Goal: Task Accomplishment & Management: Manage account settings

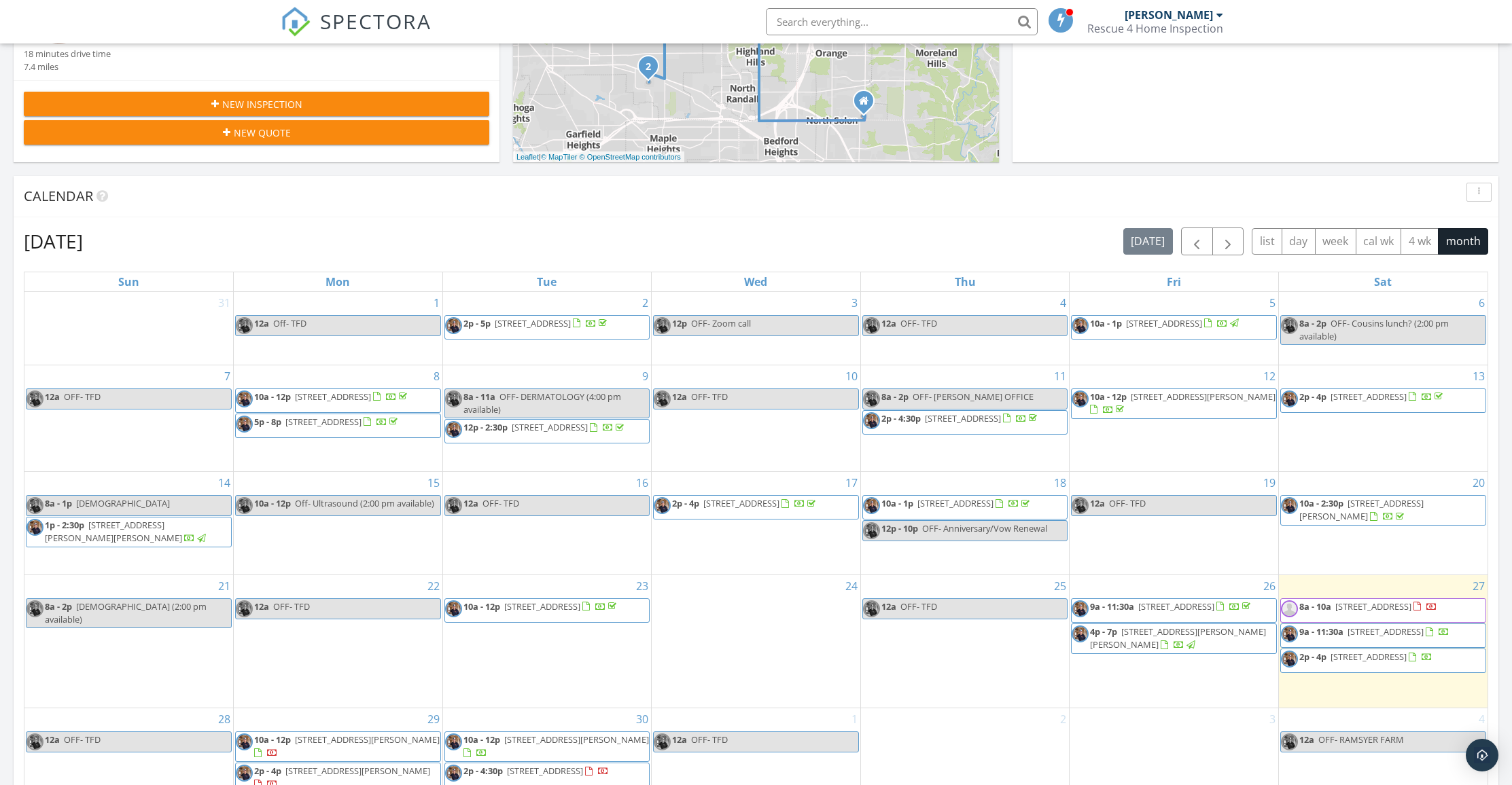
scroll to position [657, 0]
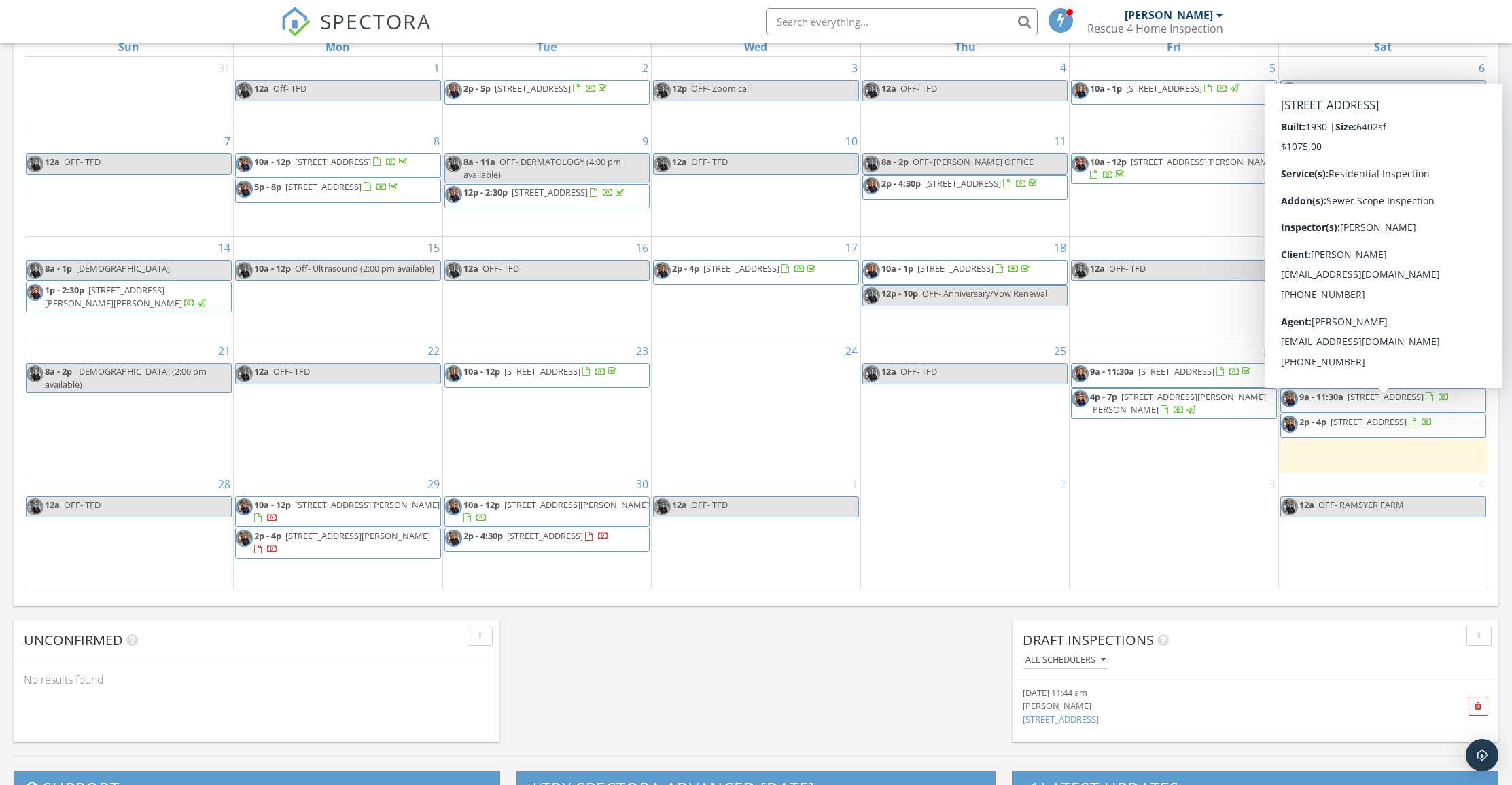
click at [1425, 402] on div at bounding box center [1429, 397] width 7 height 9
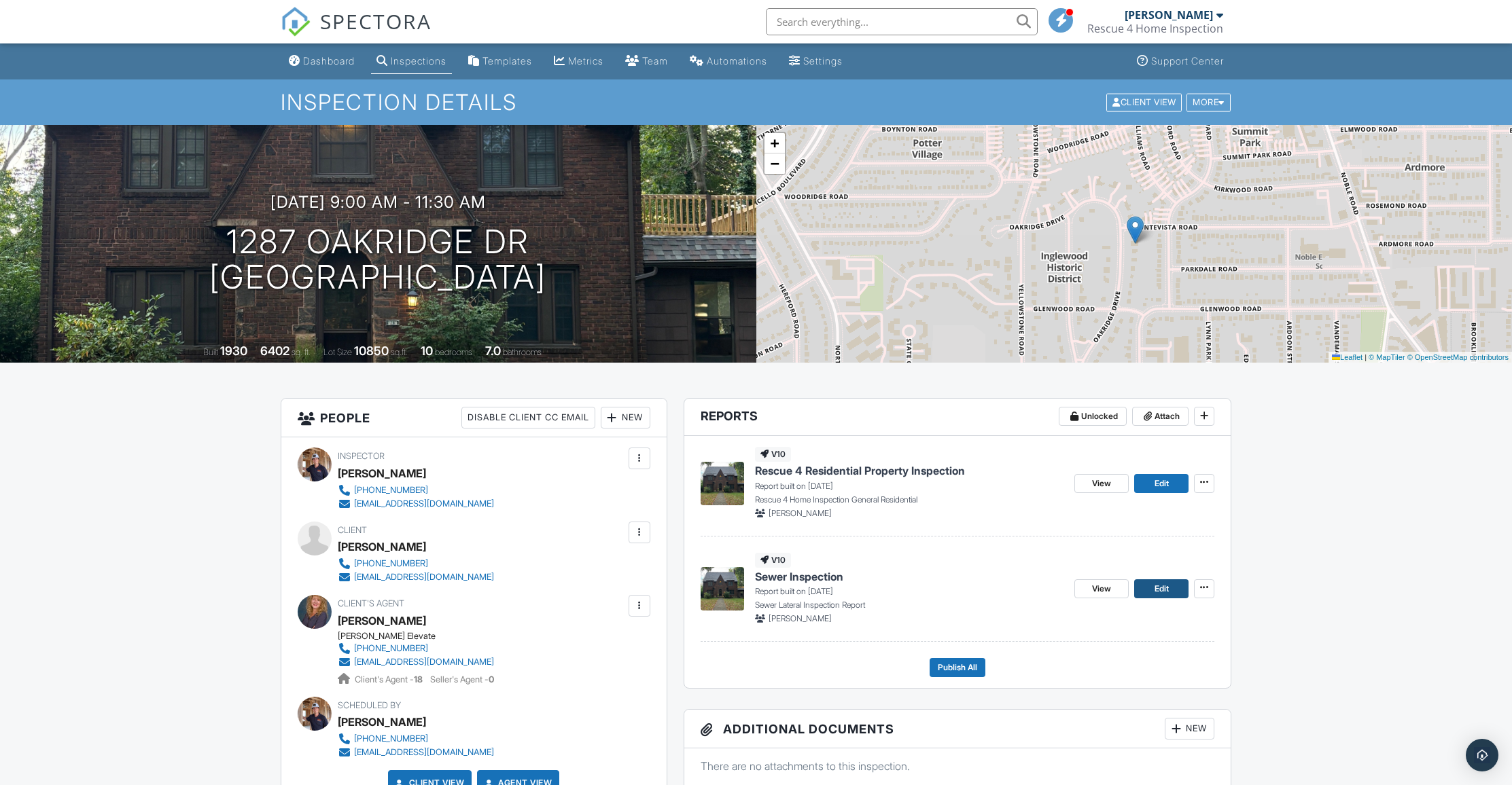
click at [1154, 593] on span "Edit" at bounding box center [1161, 589] width 14 height 14
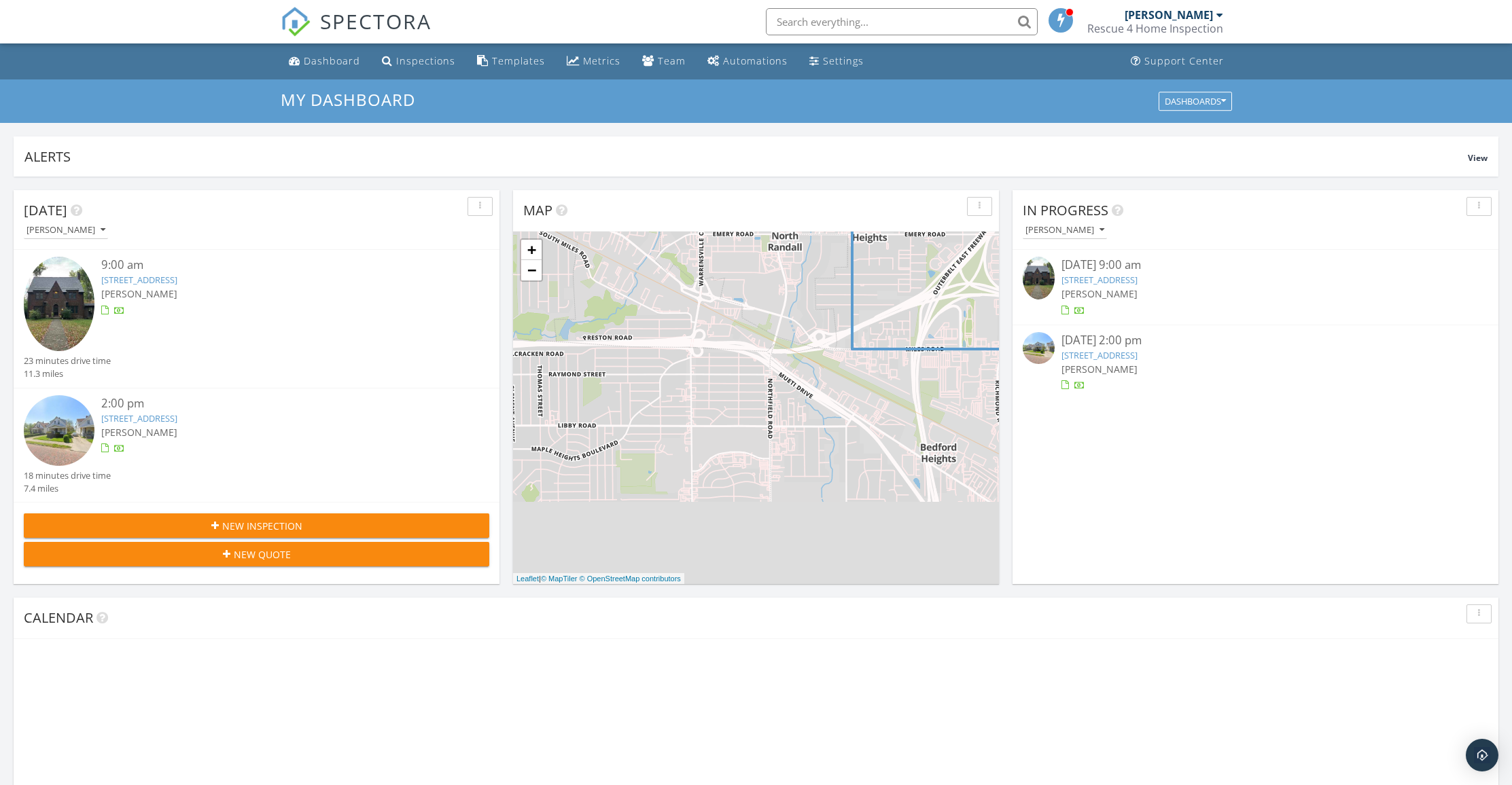
scroll to position [1257, 1533]
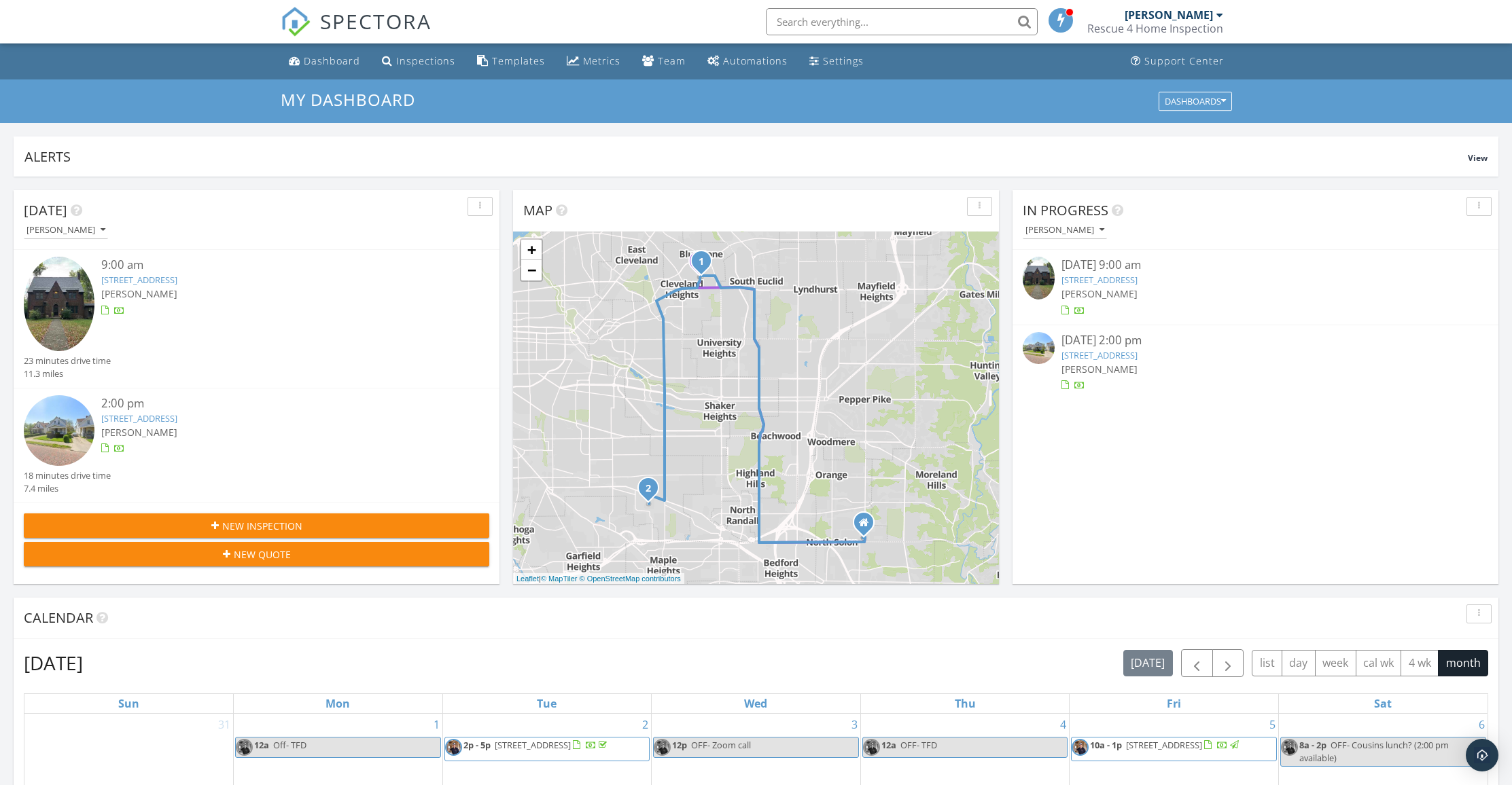
click at [1132, 352] on link "[STREET_ADDRESS]" at bounding box center [1099, 355] width 76 height 13
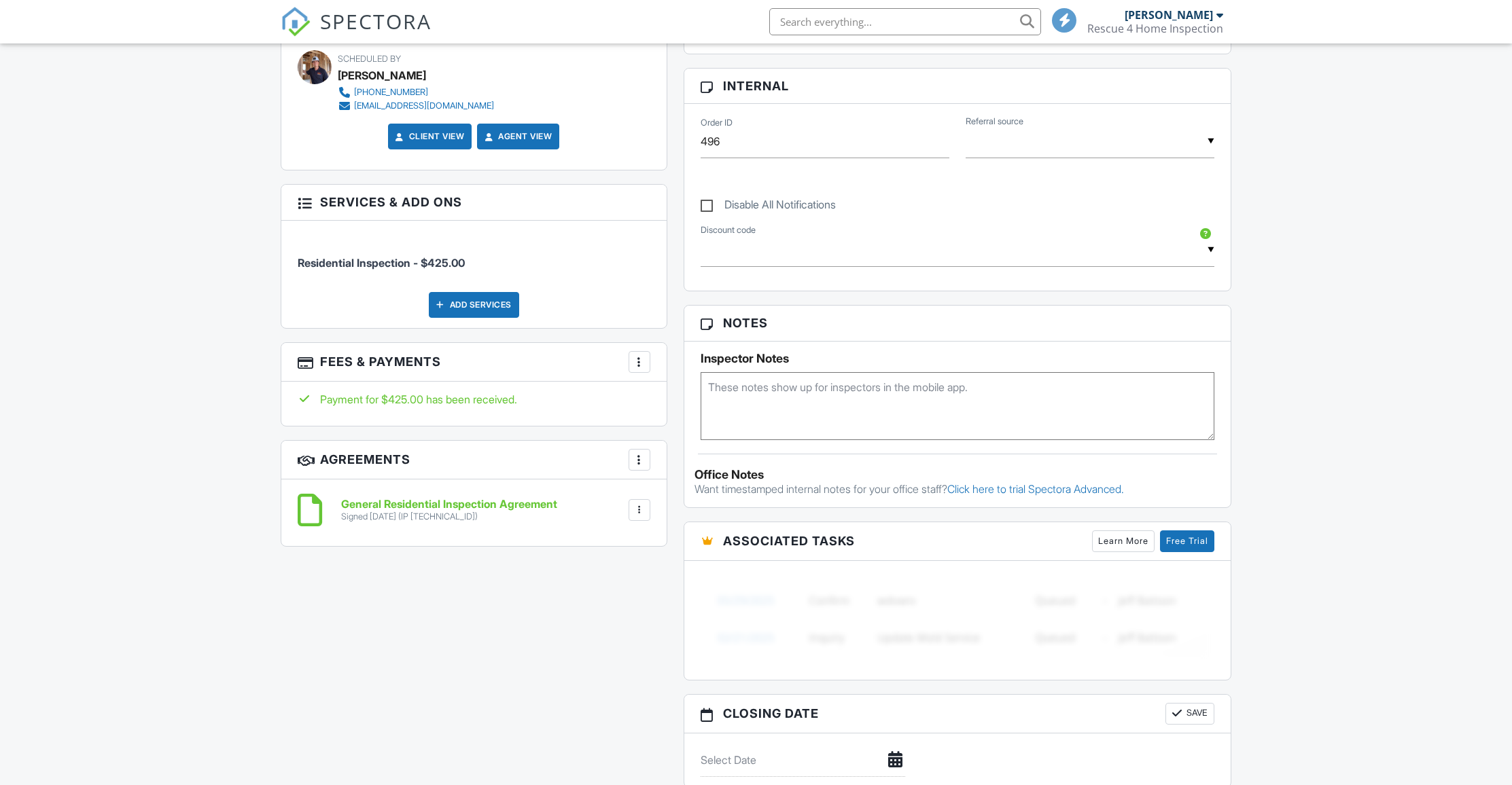
scroll to position [635, 0]
click at [1491, 754] on div "Open Intercom Messenger" at bounding box center [1482, 755] width 36 height 36
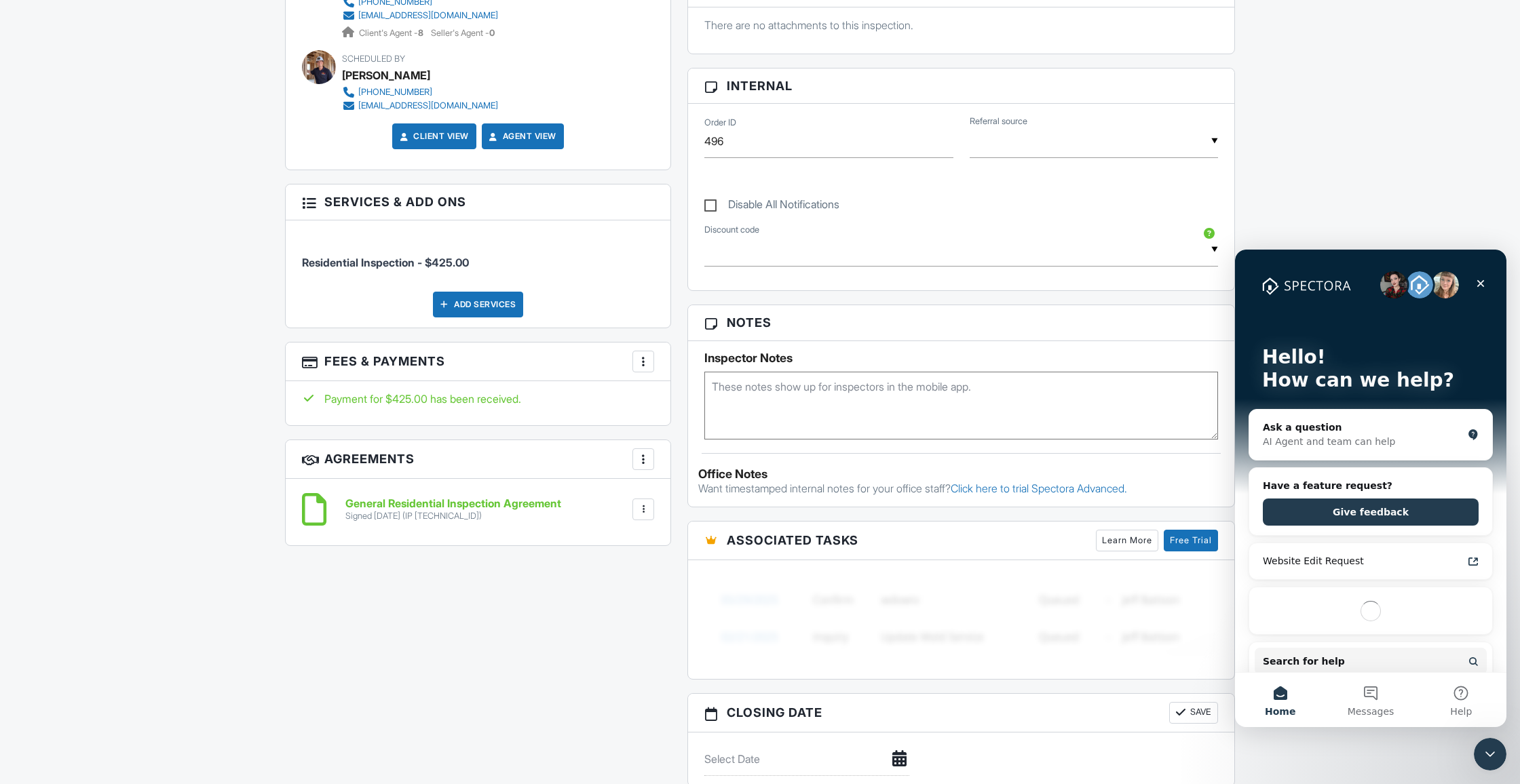
scroll to position [0, 0]
click at [1368, 707] on span "Messages" at bounding box center [1371, 711] width 47 height 10
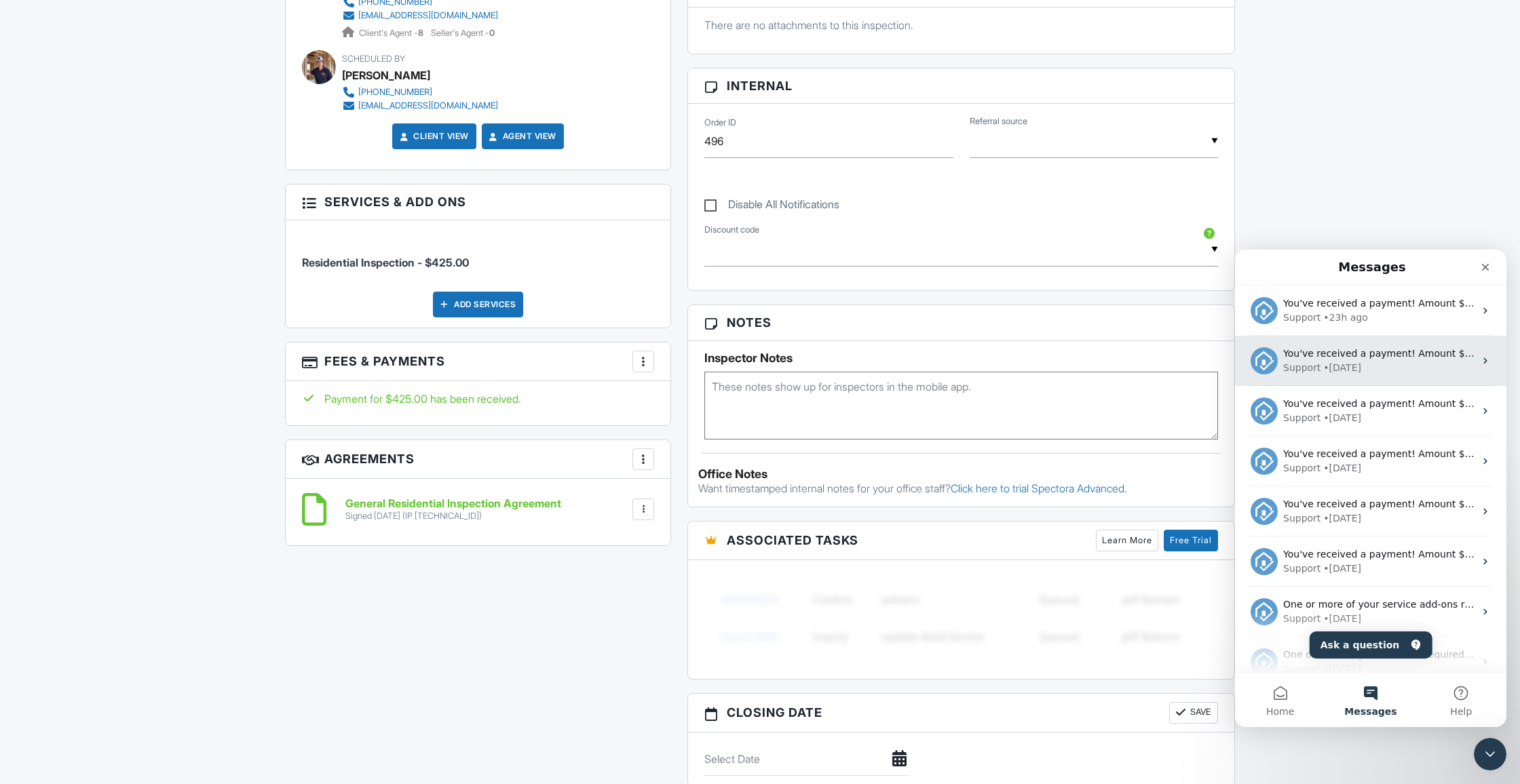
click at [1417, 373] on div "Support • 1d ago" at bounding box center [1379, 368] width 192 height 14
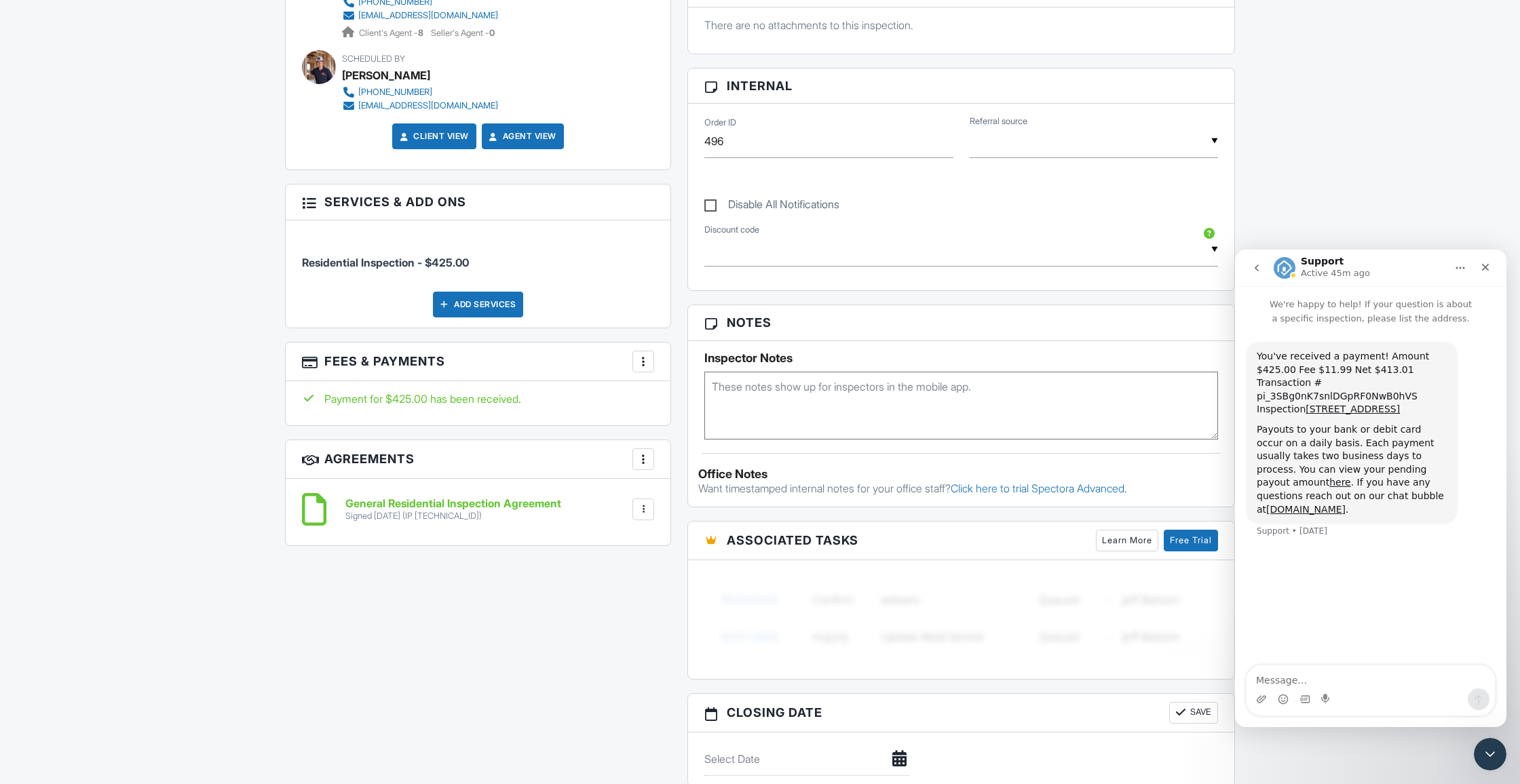
click at [637, 357] on div at bounding box center [643, 361] width 14 height 14
click at [696, 407] on li "Edit Fees & Payments" at bounding box center [711, 403] width 142 height 34
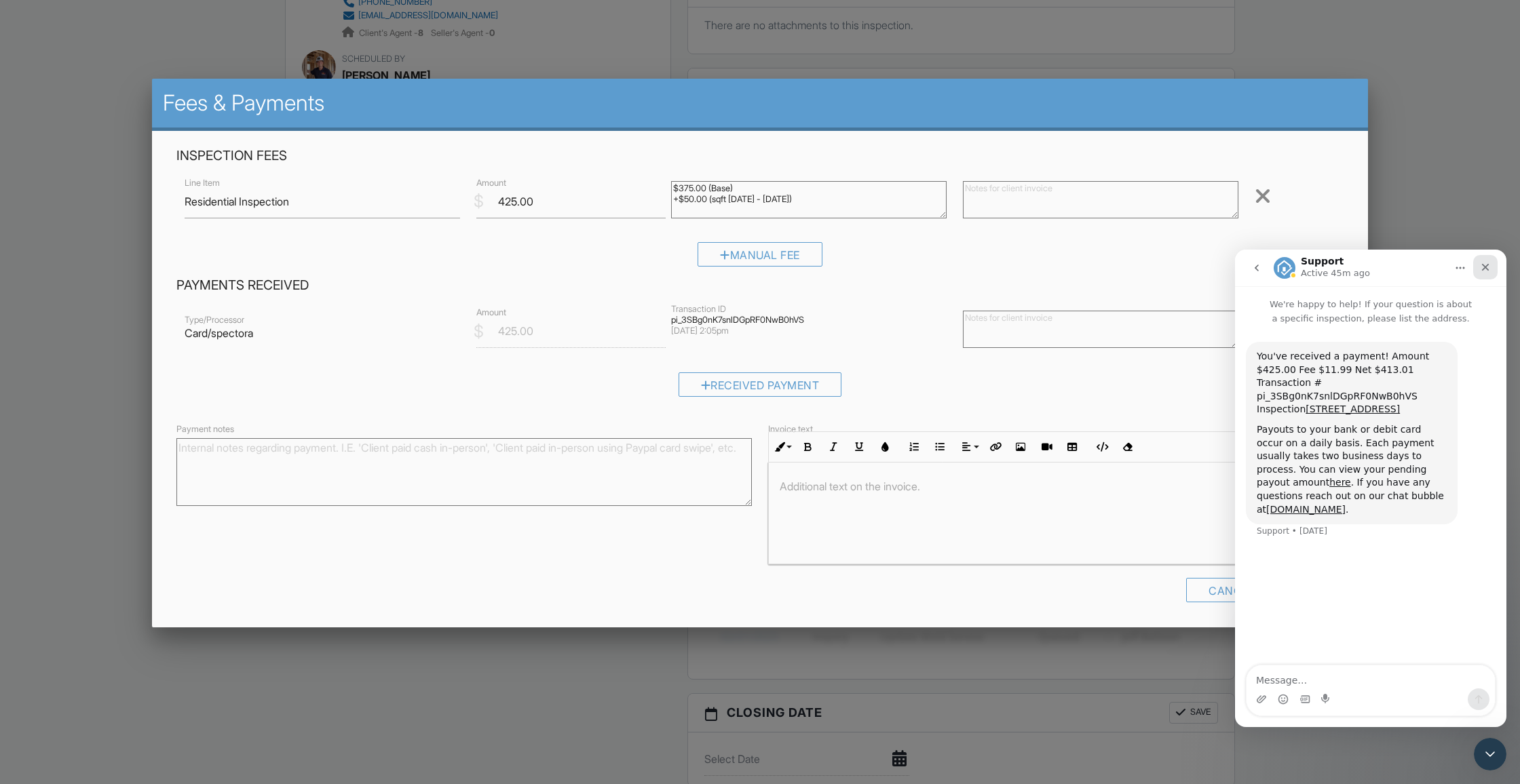
click at [1484, 267] on icon "Close" at bounding box center [1486, 267] width 11 height 11
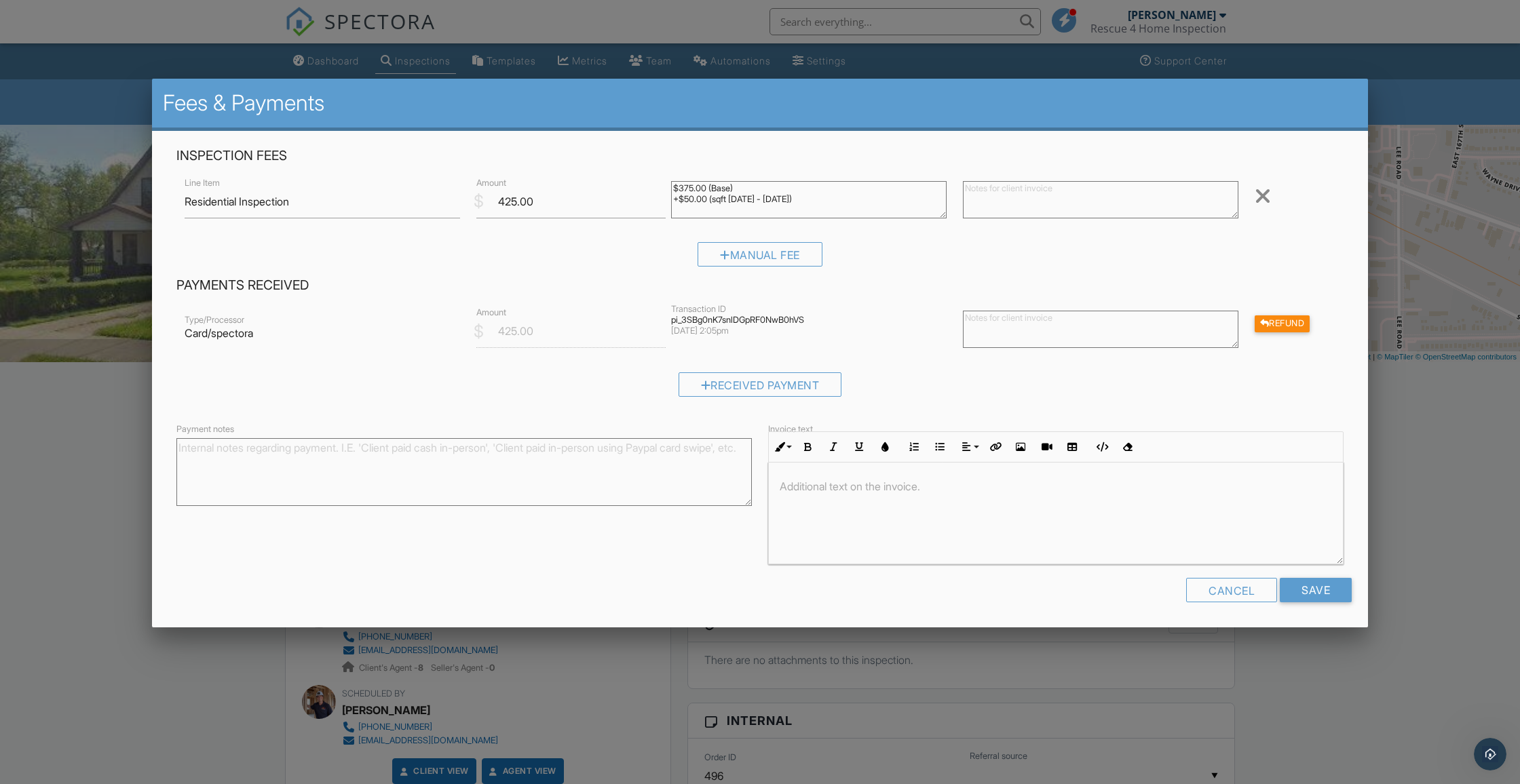
scroll to position [553, 0]
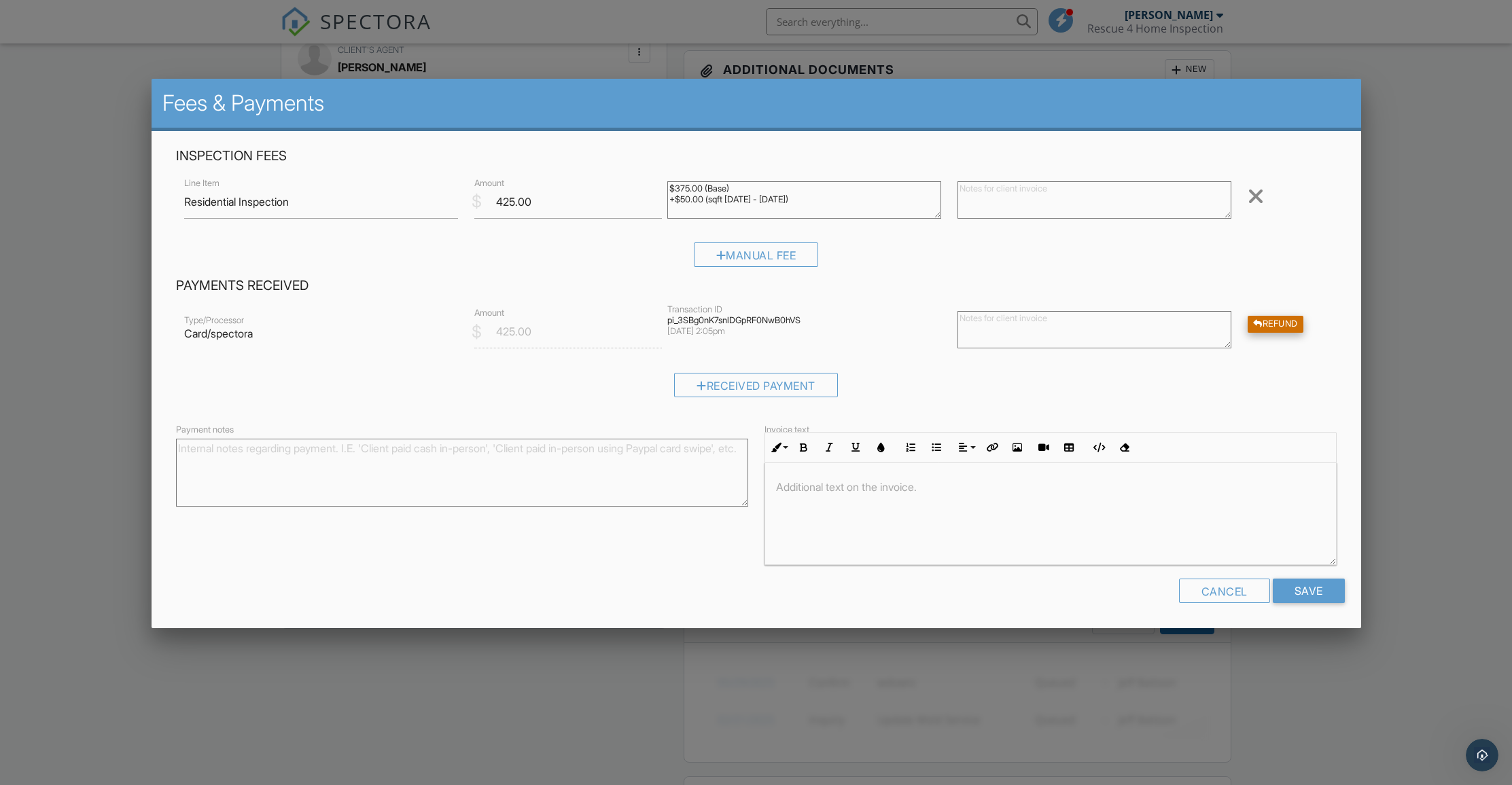
click at [1291, 324] on div "Refund" at bounding box center [1276, 324] width 56 height 17
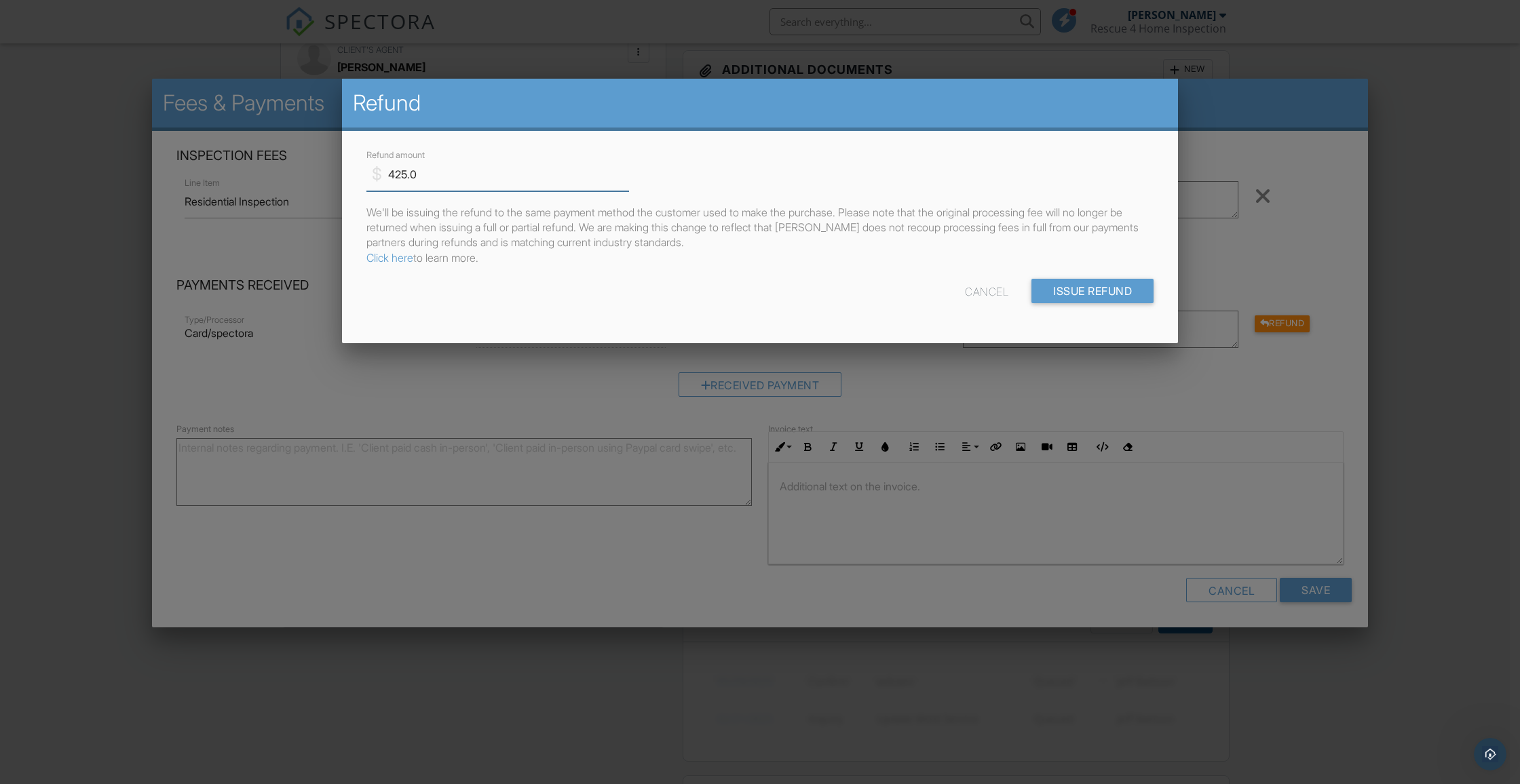
drag, startPoint x: 402, startPoint y: 175, endPoint x: 379, endPoint y: 174, distance: 23.0
click at [379, 174] on div "$ Refund amount 425.0" at bounding box center [493, 175] width 252 height 33
type input "399"
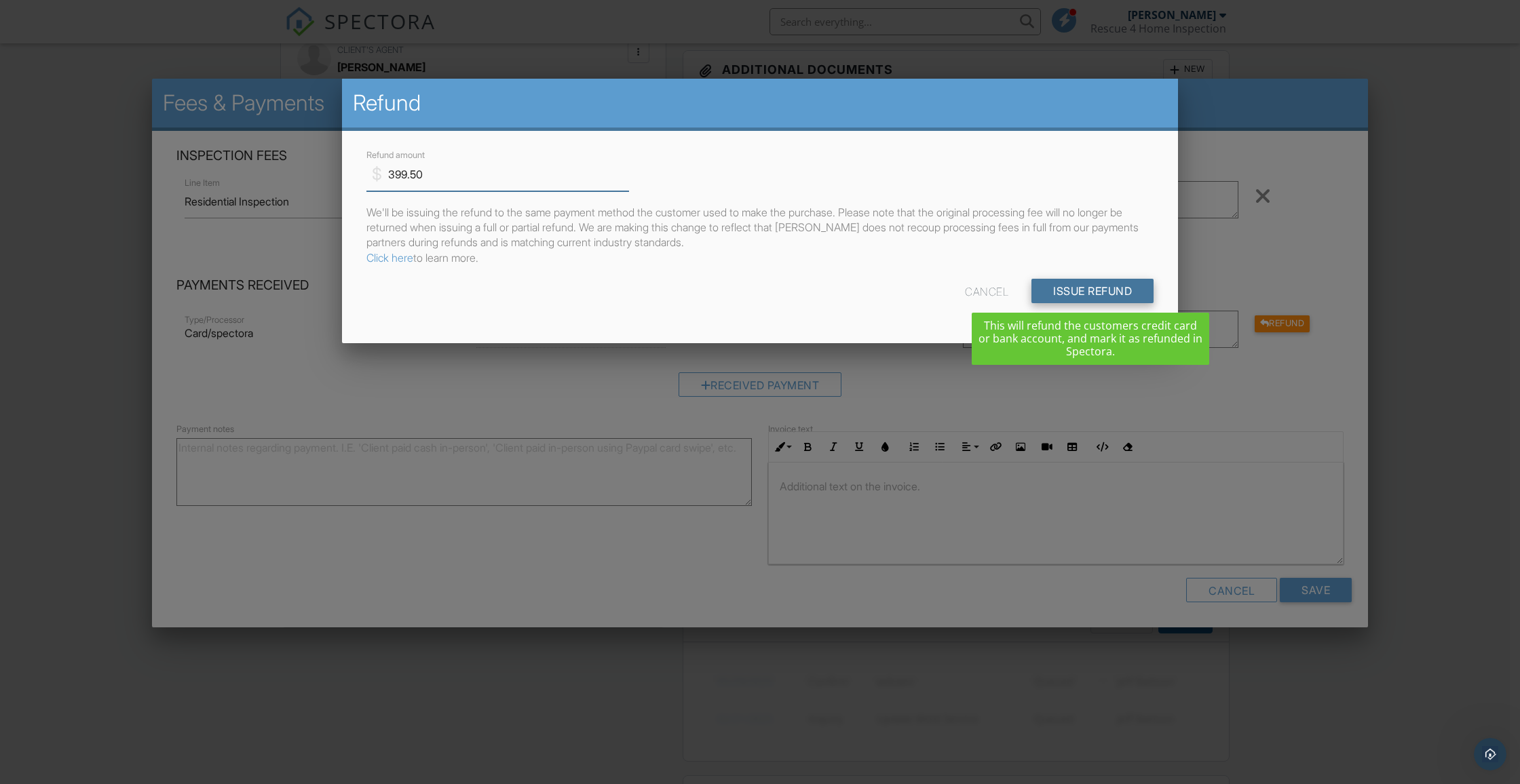
type input "399.50"
click at [1095, 293] on input "Issue Refund" at bounding box center [1093, 291] width 122 height 24
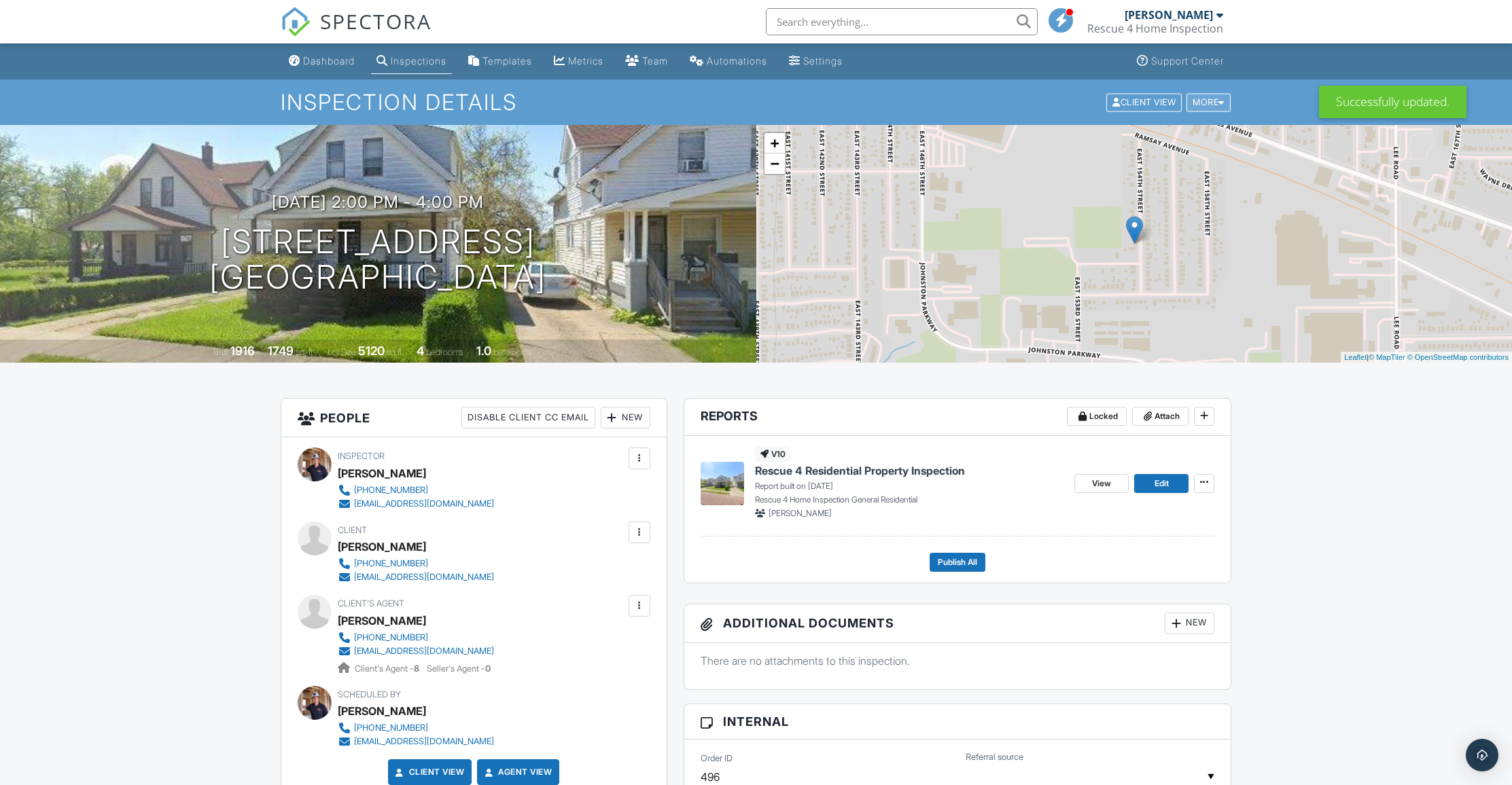
click at [1212, 105] on div "More" at bounding box center [1208, 102] width 44 height 18
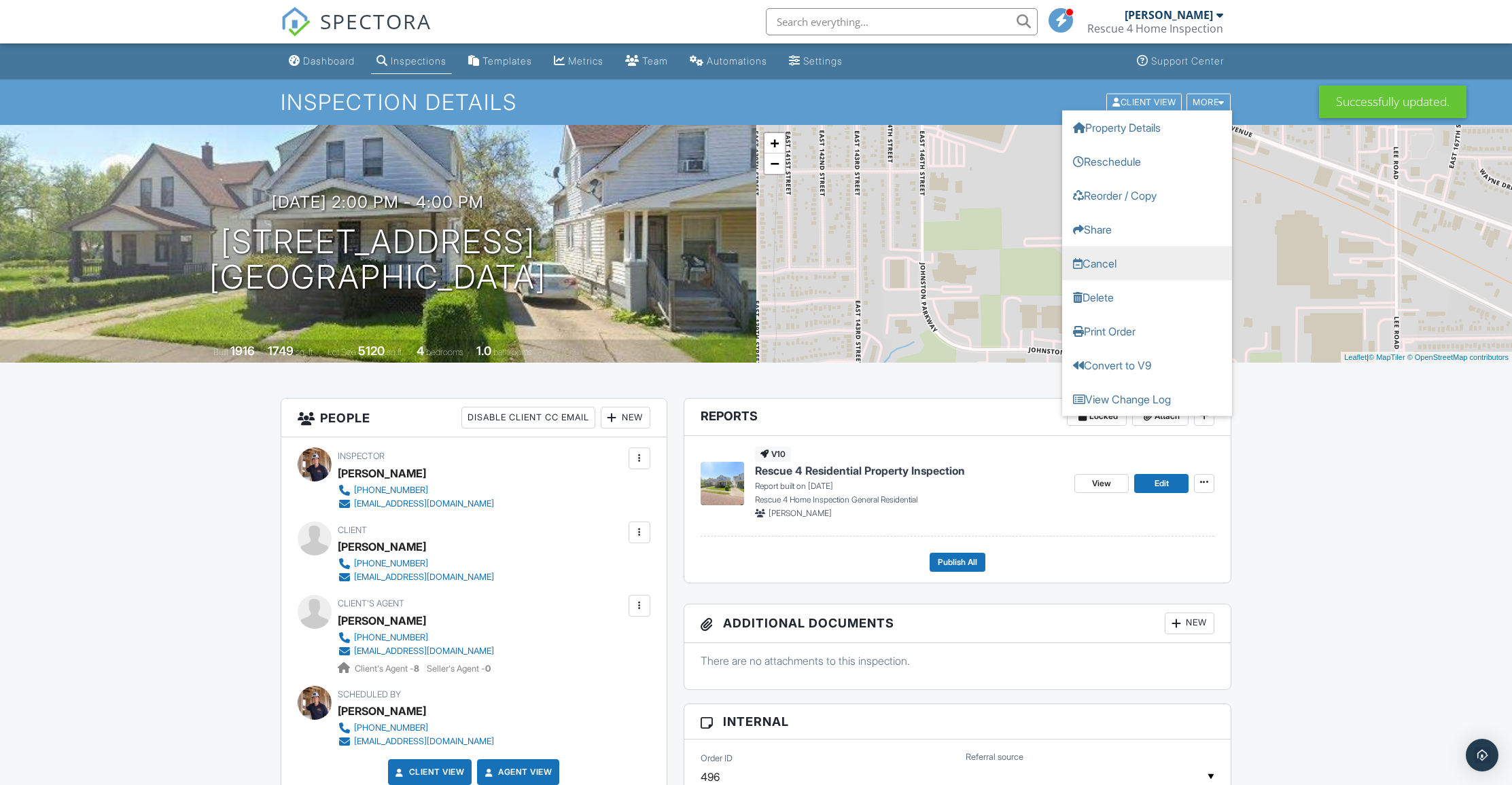
click at [1122, 269] on link "Cancel" at bounding box center [1147, 263] width 170 height 34
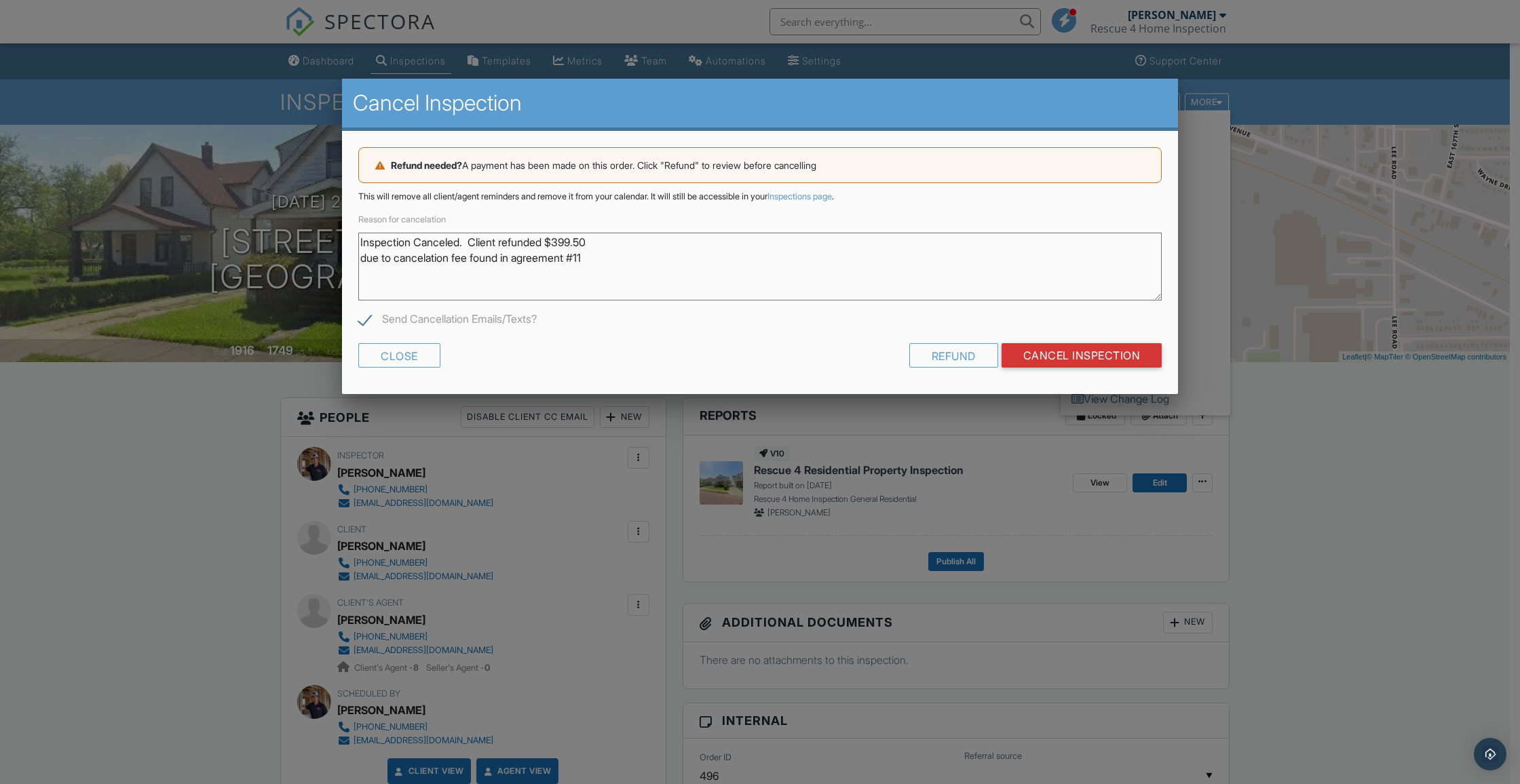
click at [363, 259] on textarea "Inspection Canceled. Client refunded $399.50 due to cancelation fee found in ag…" at bounding box center [760, 266] width 803 height 68
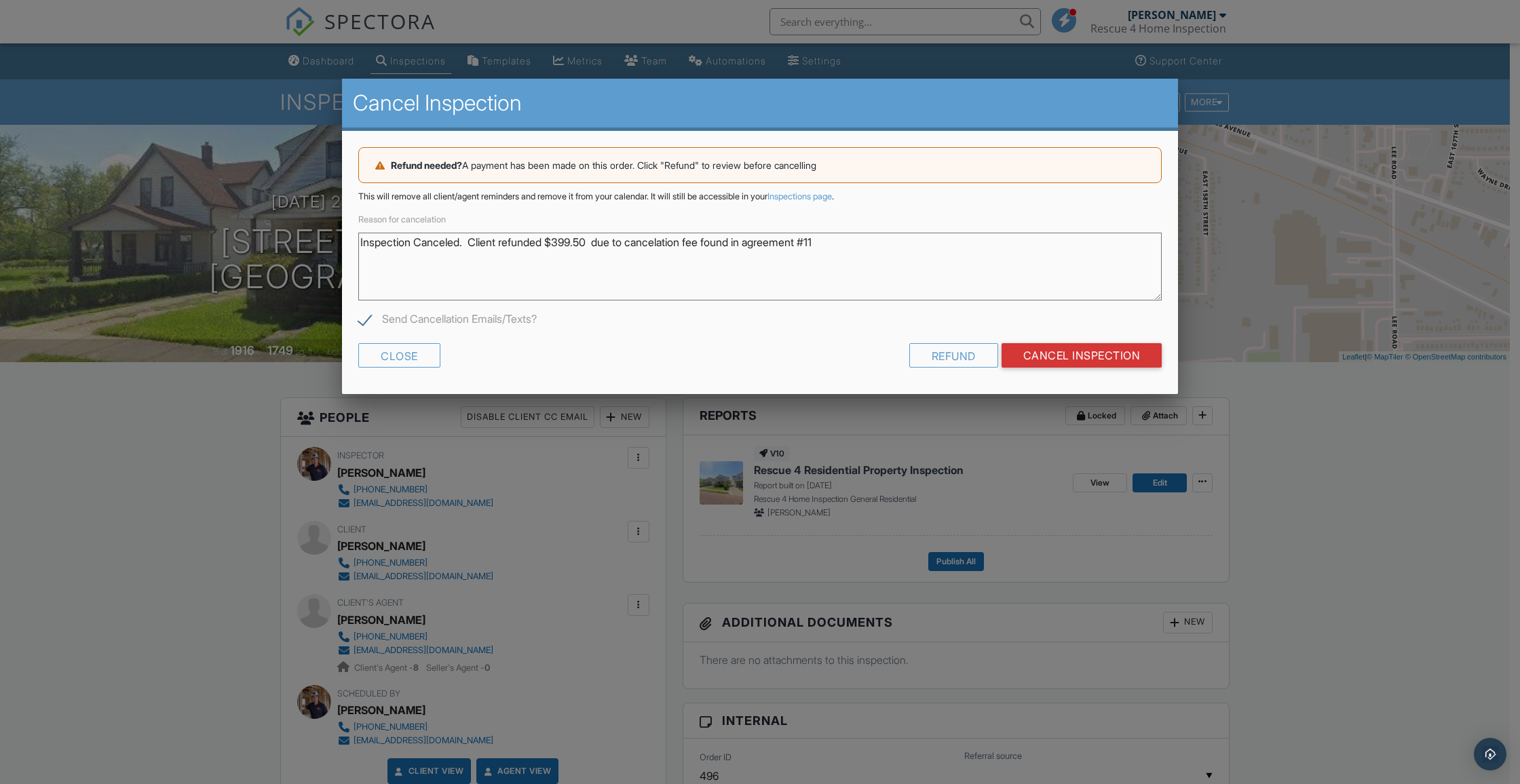
type textarea "Inspection Canceled. Client refunded $399.50 due to cancelation fee found in ag…"
drag, startPoint x: 869, startPoint y: 244, endPoint x: 846, endPoint y: 243, distance: 23.0
click at [846, 243] on textarea "Inspection Canceled. Client refunded $399.50 due to cancelation fee found in ag…" at bounding box center [760, 266] width 803 height 68
click at [846, 242] on textarea "Inspection Canceled. Client refunded $399.50 due to cancelation fee found in ag…" at bounding box center [760, 266] width 803 height 68
click at [359, 243] on textarea "Inspection Canceled. Client refunded $399.50 due to cancelation fee found in ag…" at bounding box center [760, 266] width 803 height 68
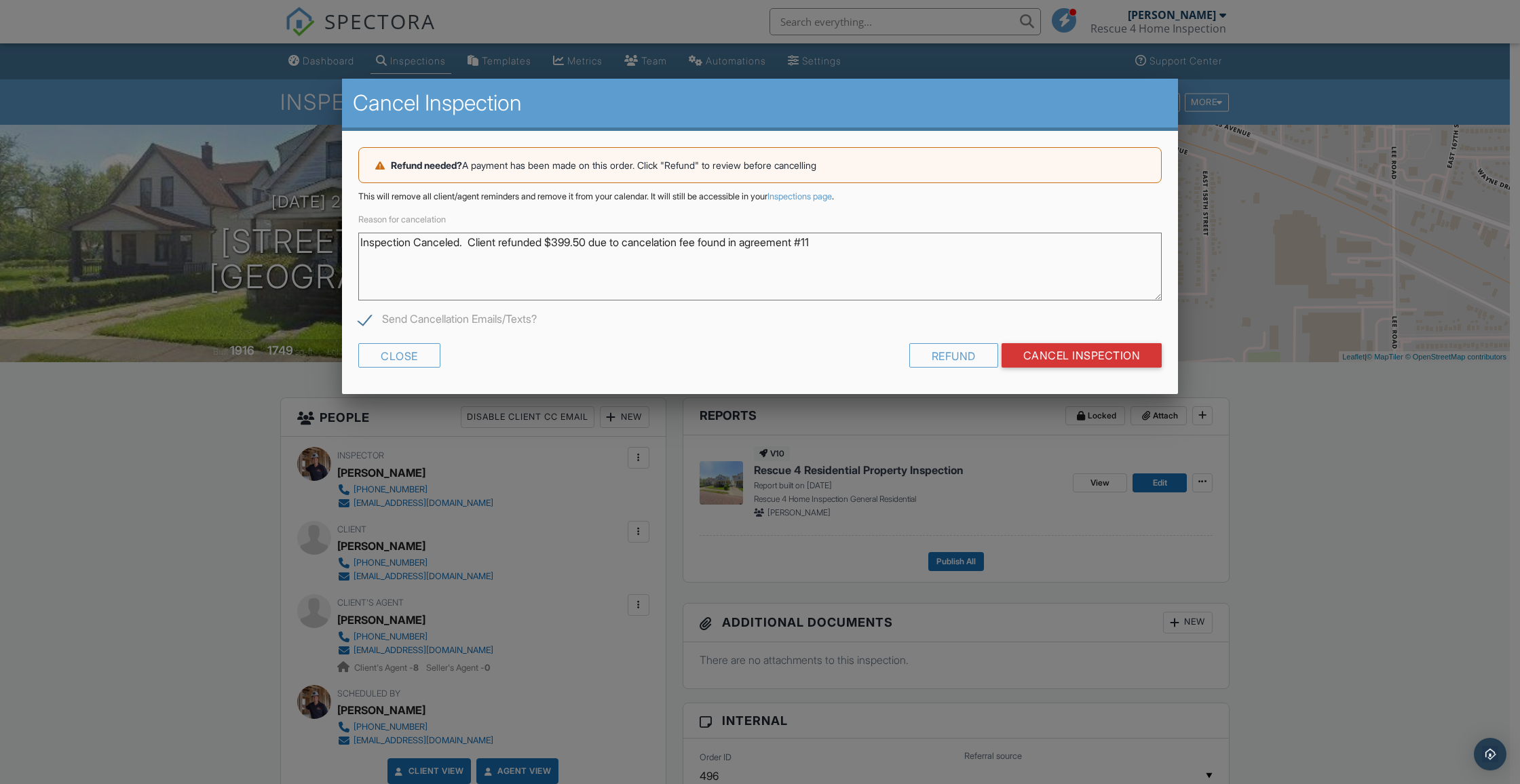
drag, startPoint x: 778, startPoint y: 239, endPoint x: 317, endPoint y: 221, distance: 461.4
click at [1038, 357] on input "Cancel Inspection" at bounding box center [1081, 355] width 161 height 24
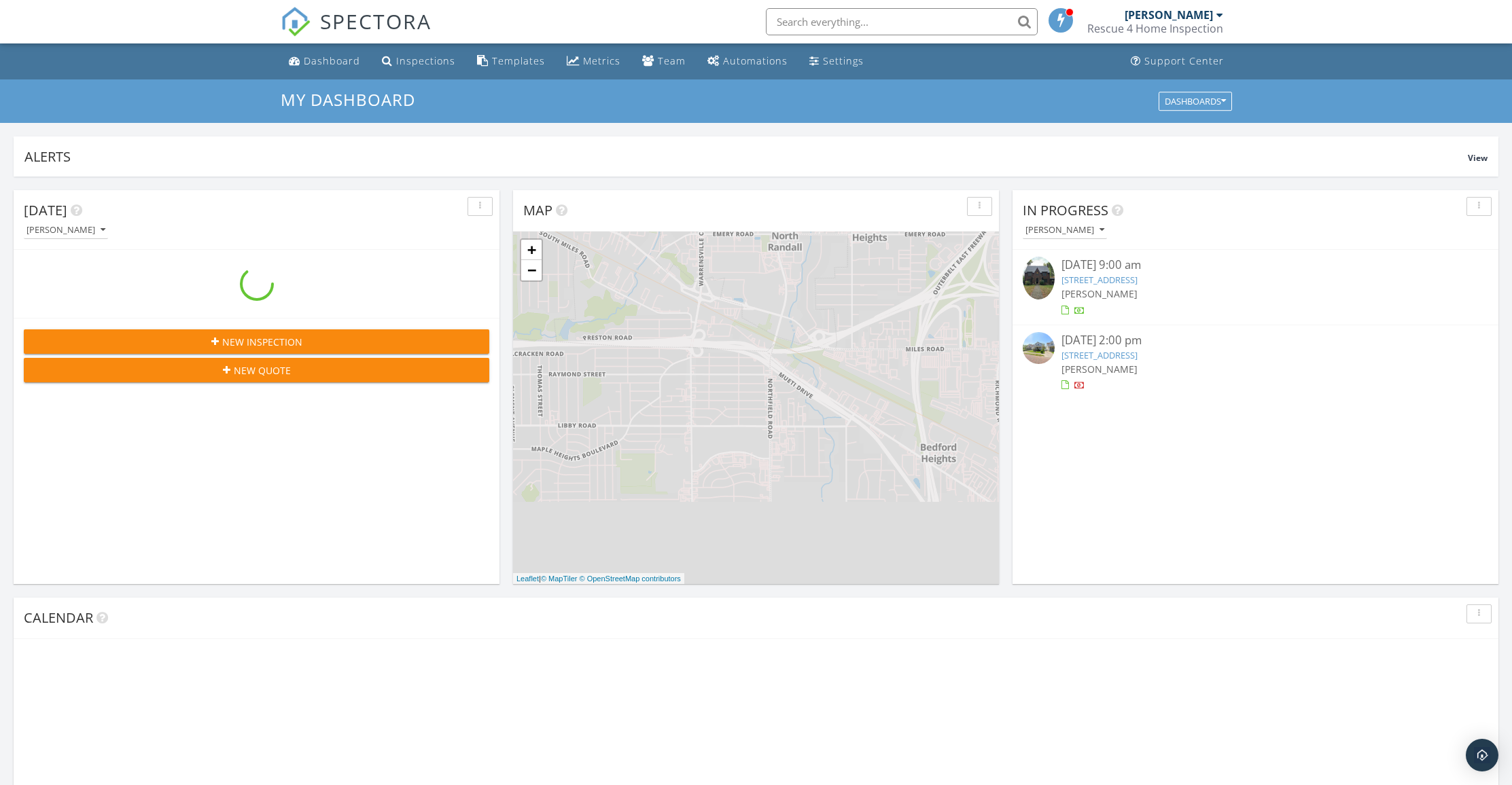
scroll to position [1257, 1533]
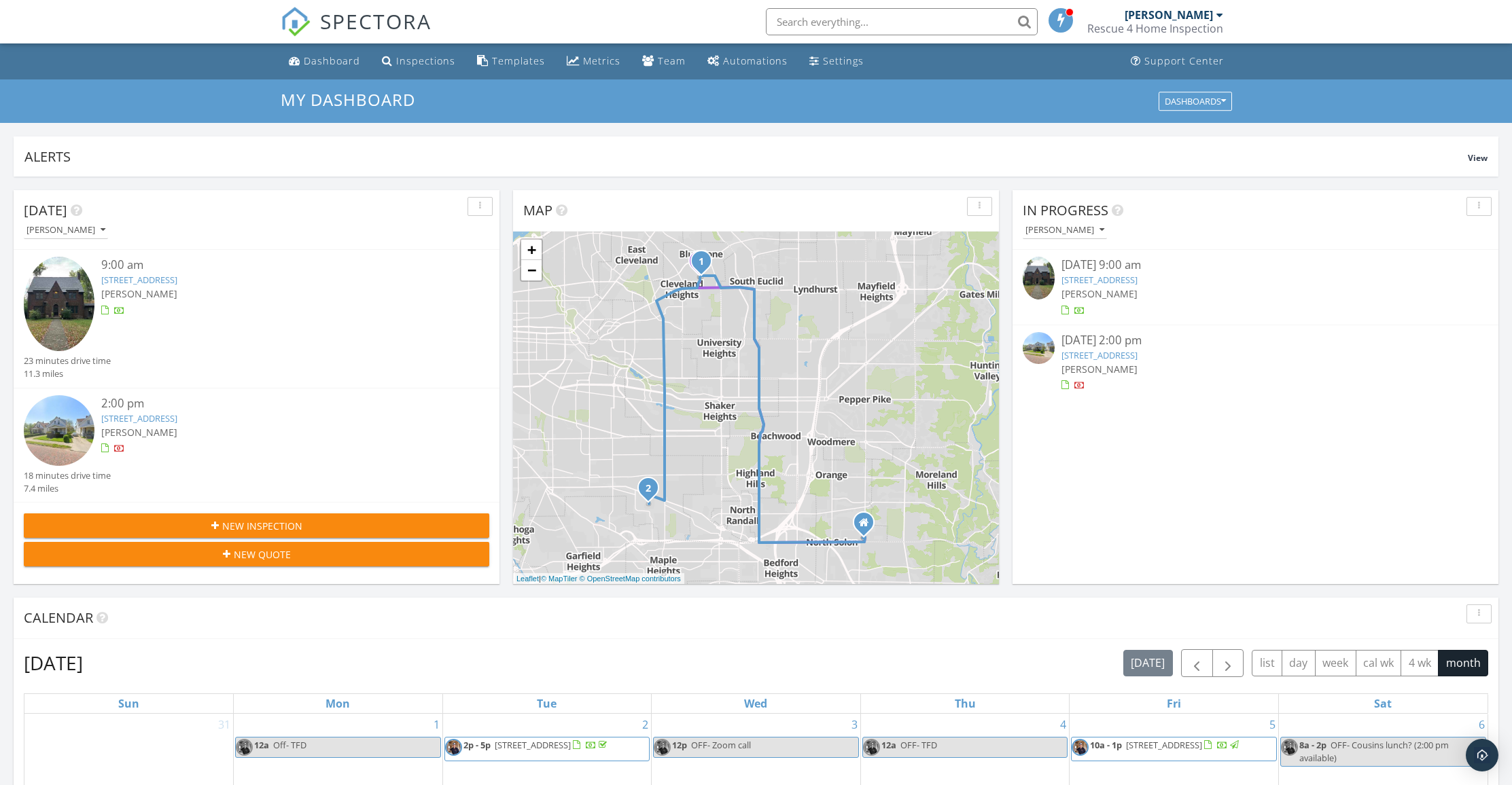
click at [178, 417] on link "4440 E 154th St, Cleveland, OH 44128" at bounding box center [139, 418] width 76 height 13
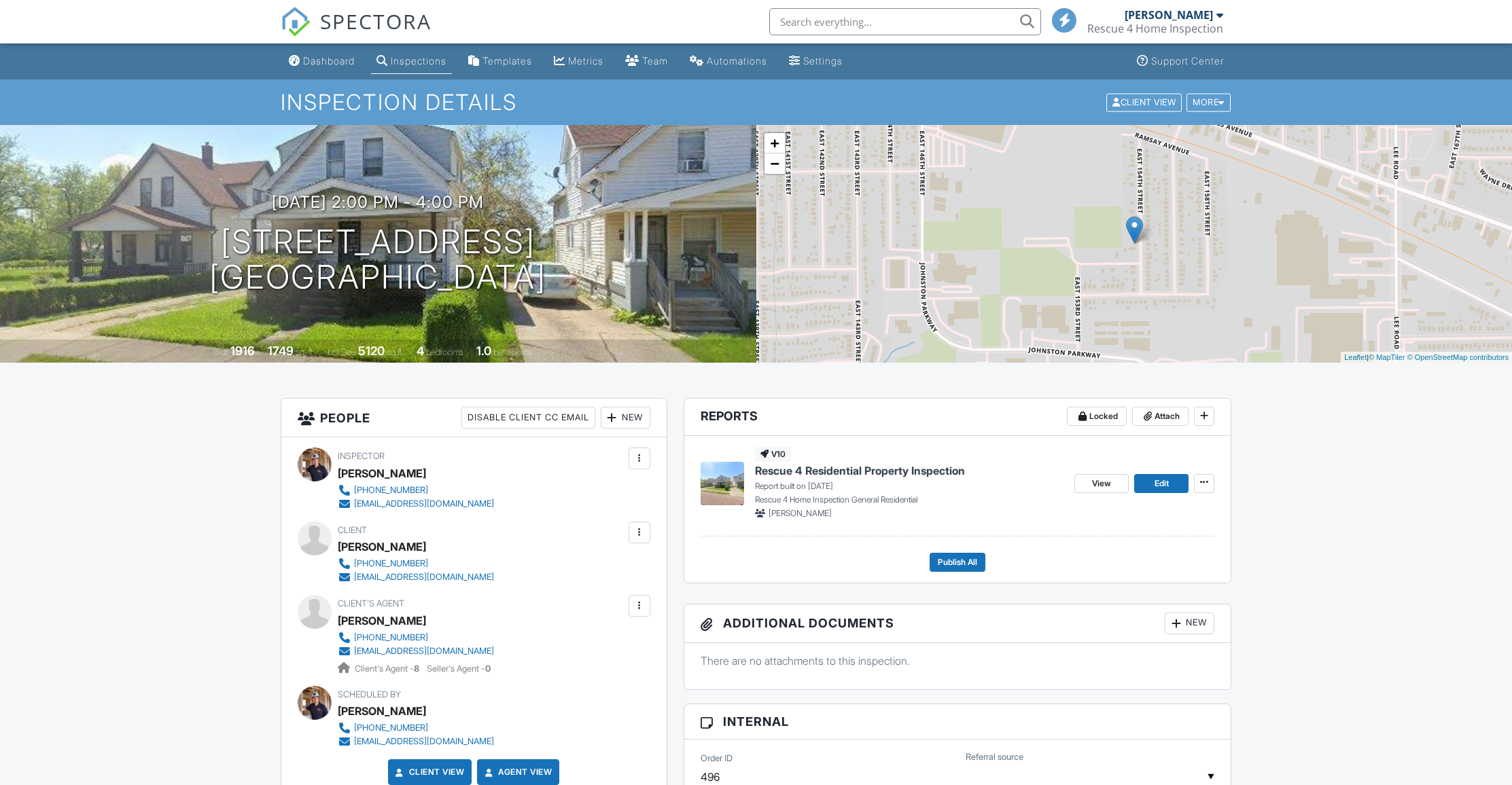
scroll to position [666, 0]
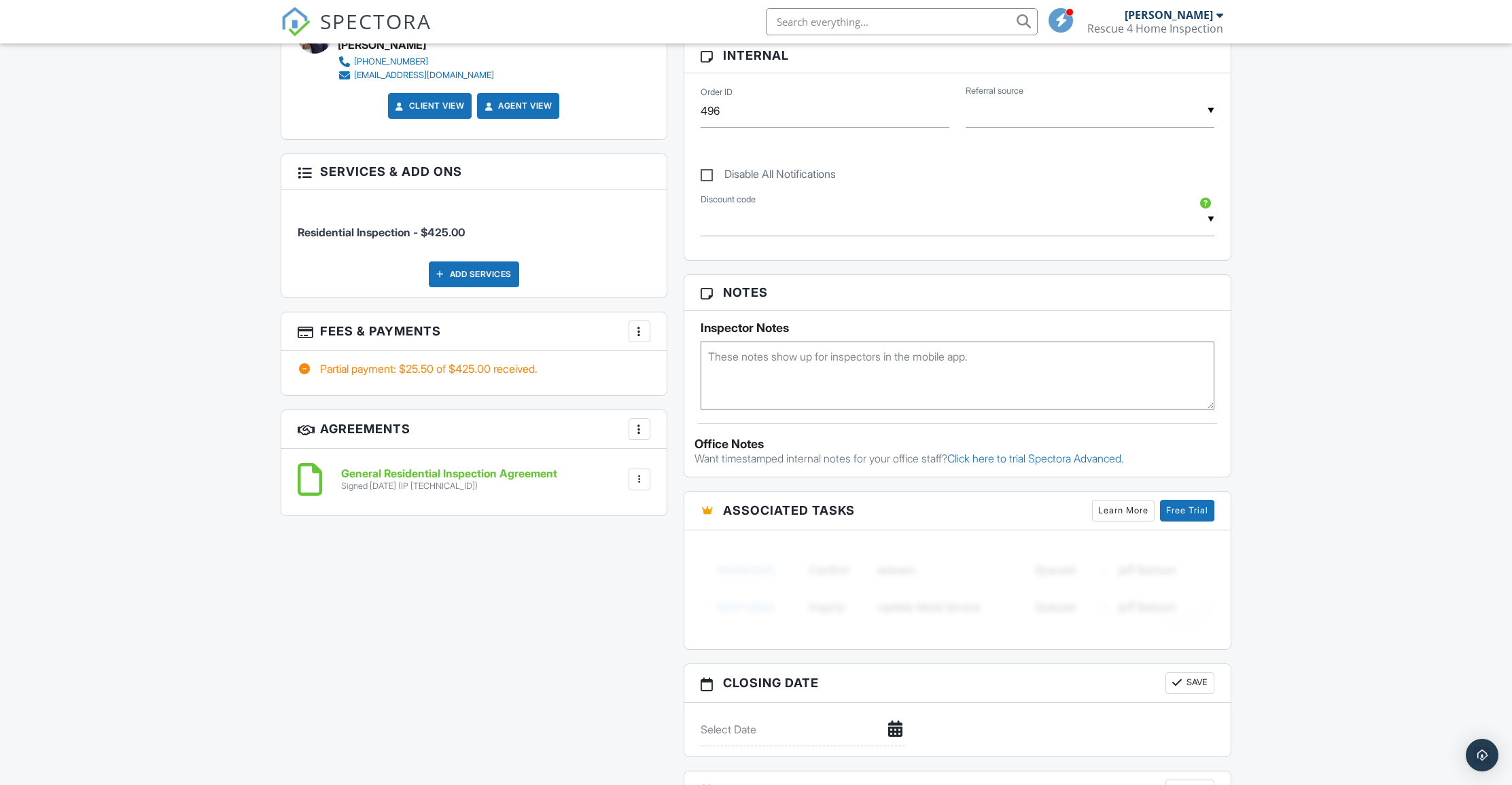
click at [504, 471] on h6 "General Residential Inspection Agreement" at bounding box center [449, 474] width 216 height 13
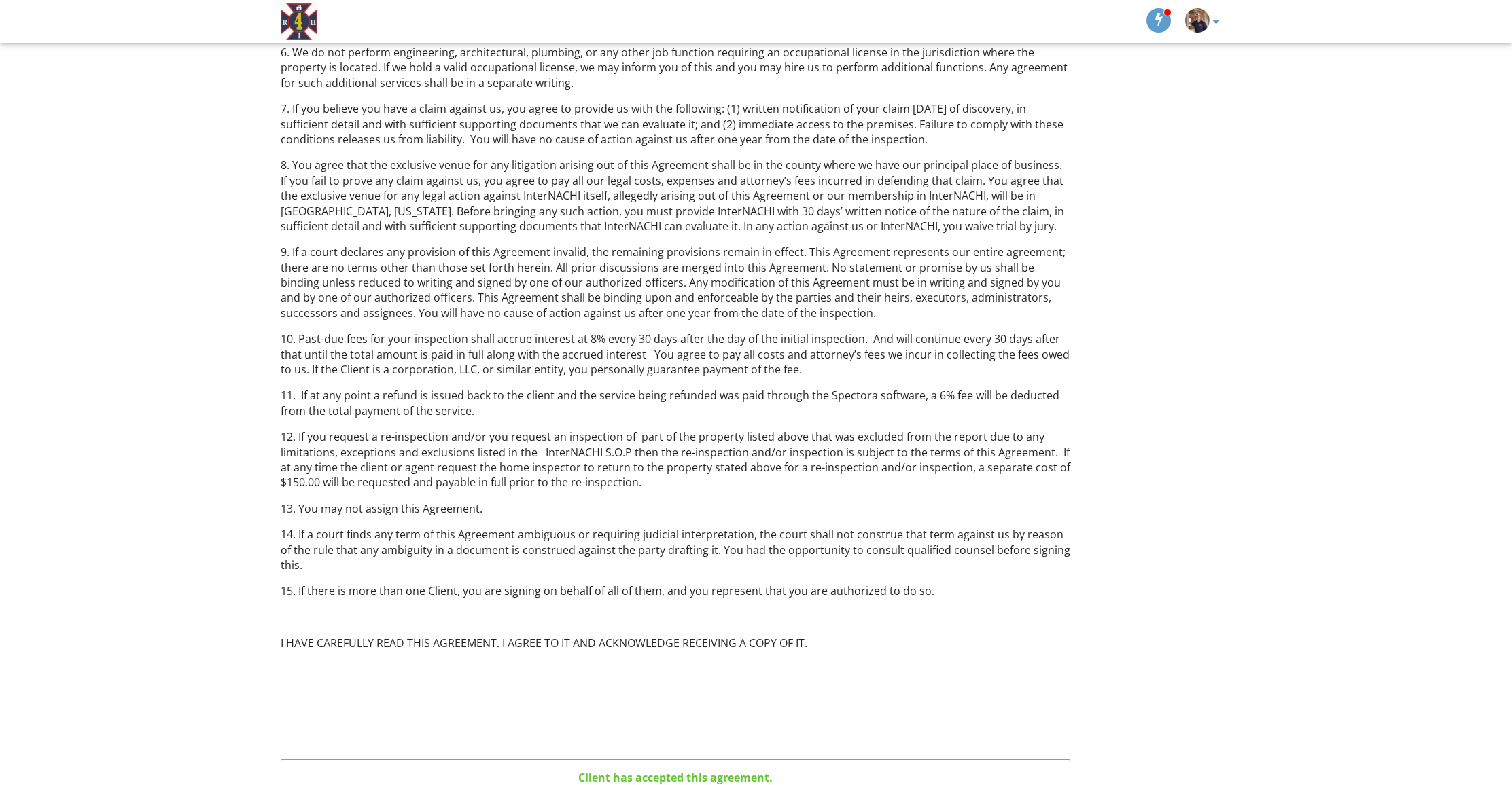
scroll to position [625, 0]
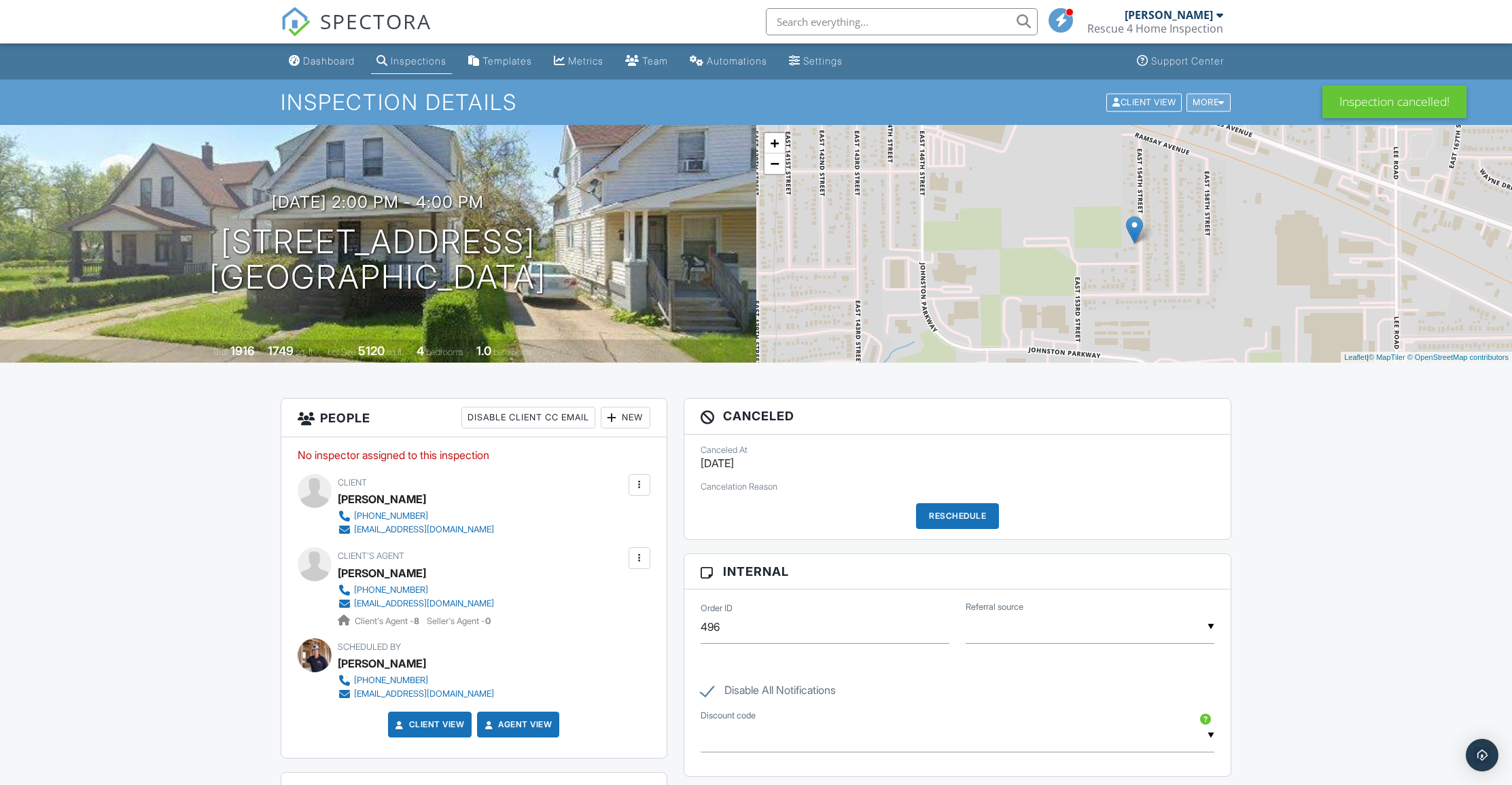
click at [1224, 104] on div "More" at bounding box center [1208, 102] width 44 height 18
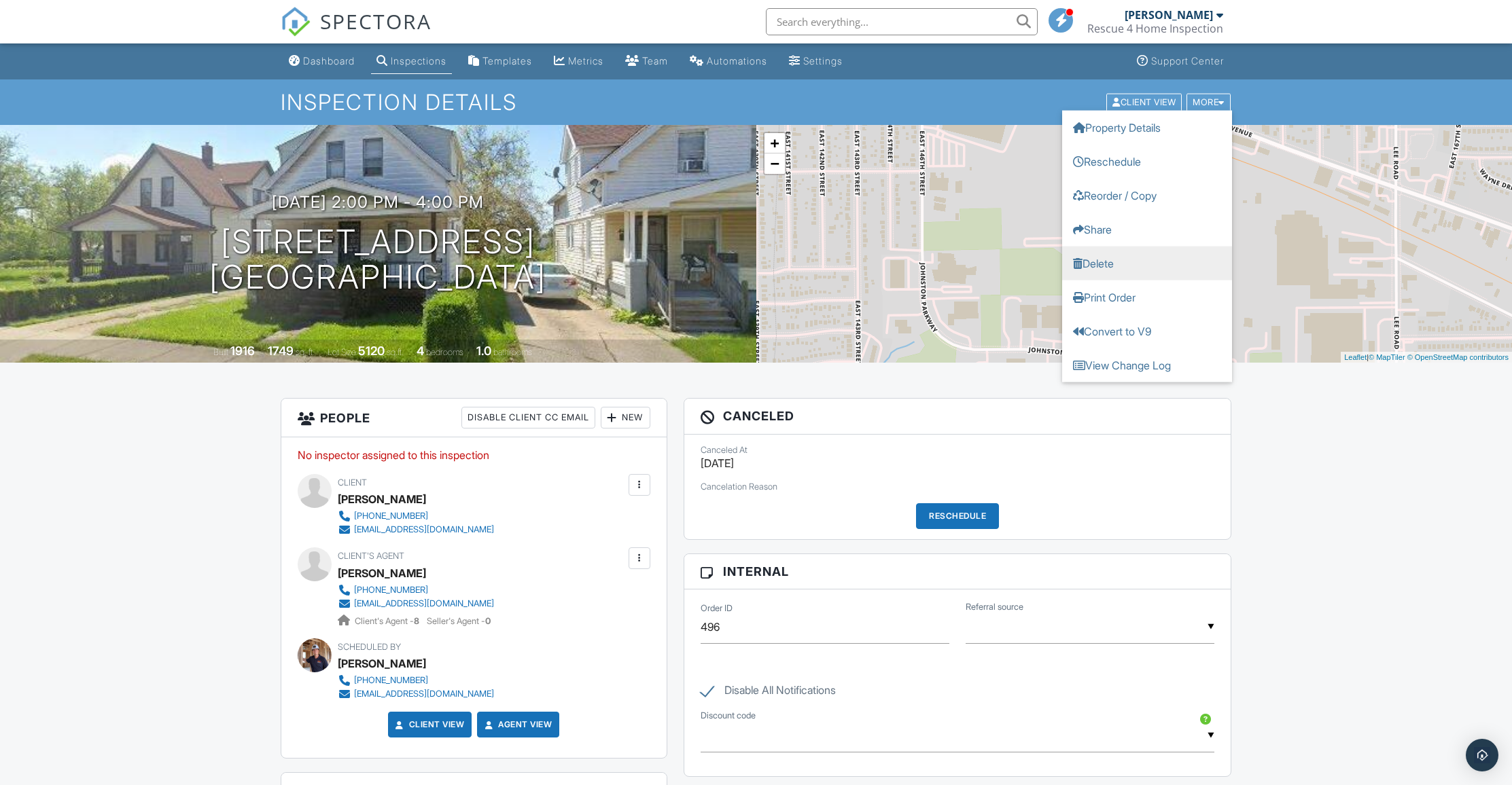
click at [1104, 264] on link "Delete" at bounding box center [1147, 263] width 170 height 34
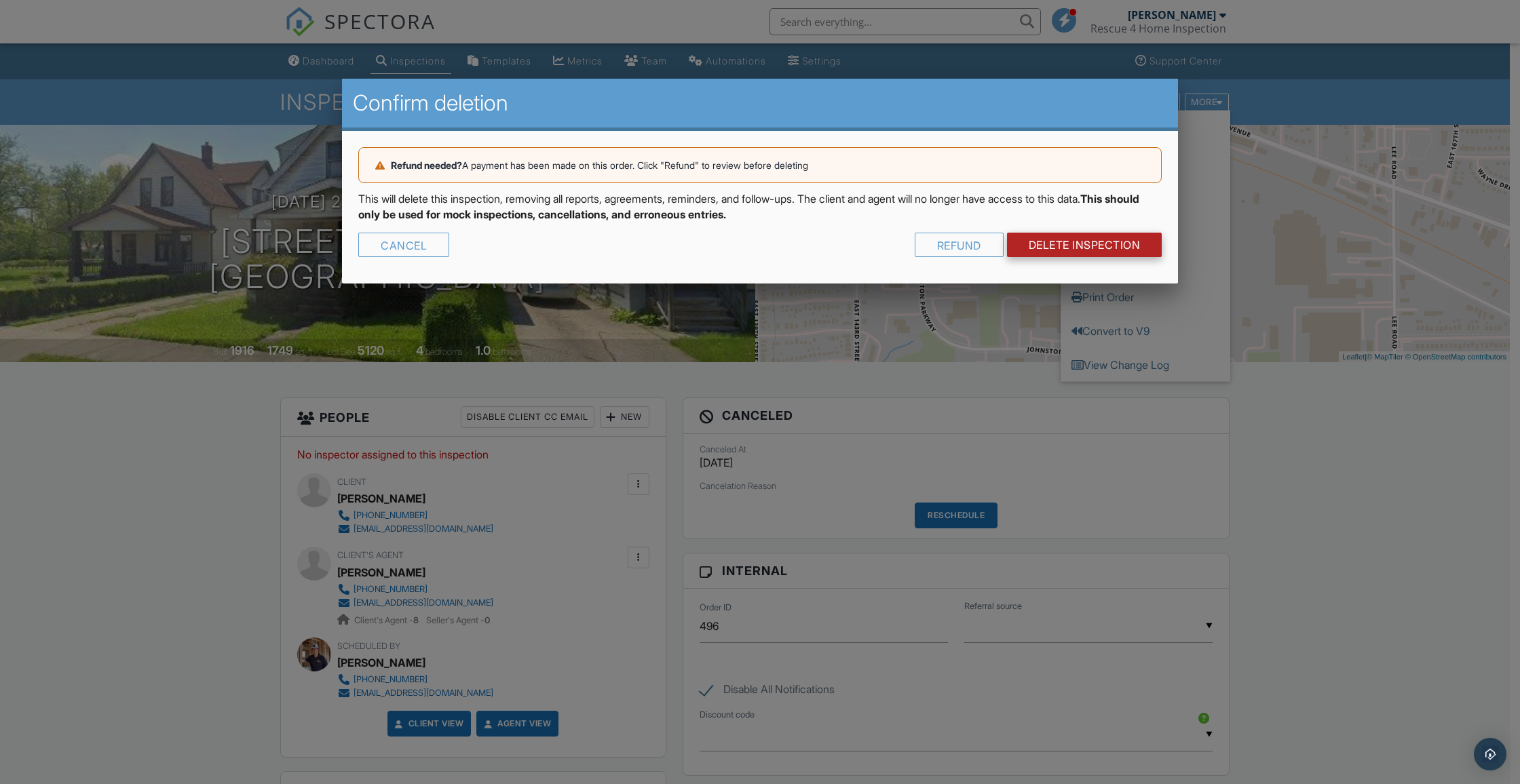
click at [1098, 244] on link "DELETE Inspection" at bounding box center [1084, 245] width 156 height 24
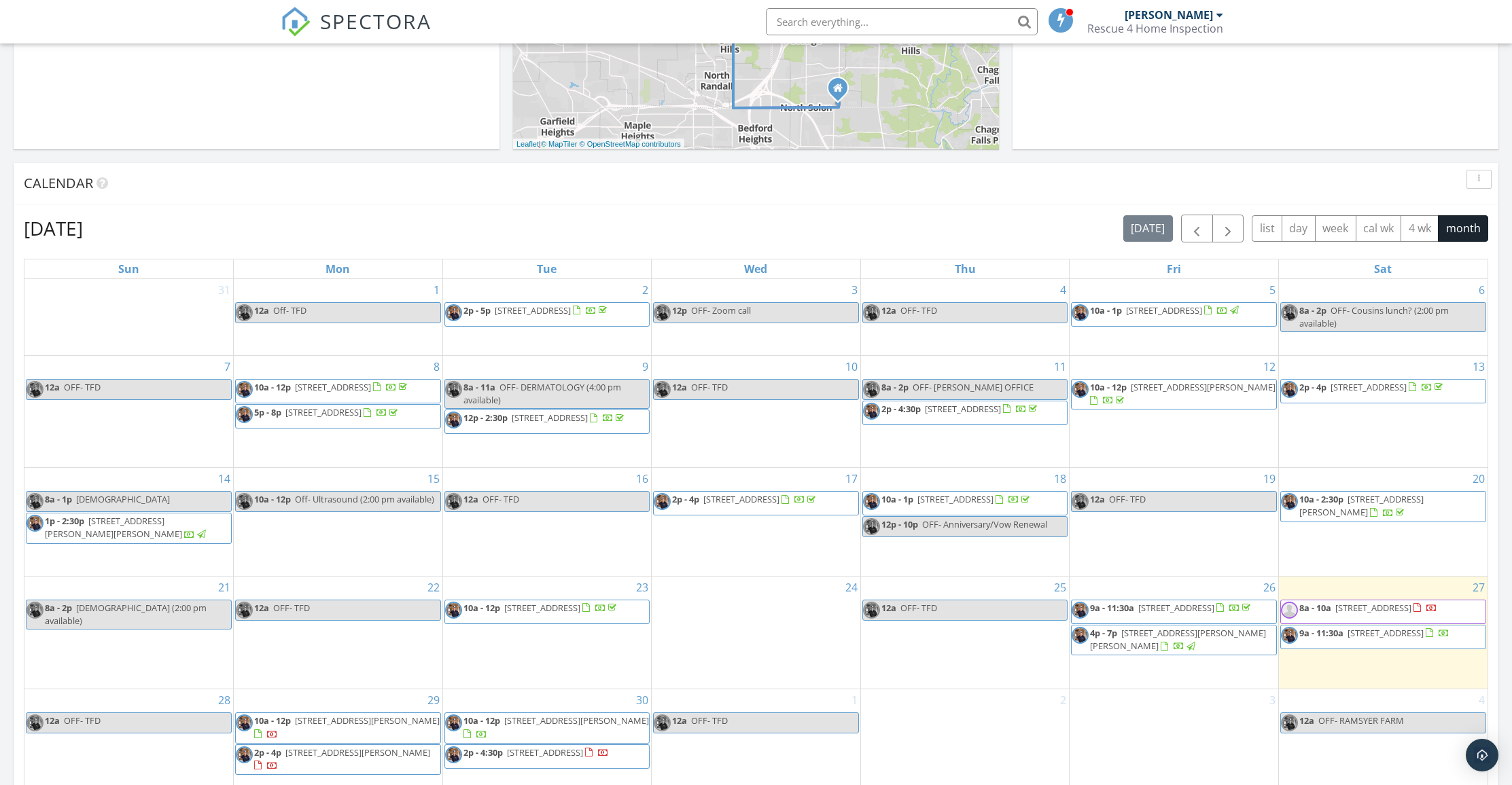
scroll to position [319, 0]
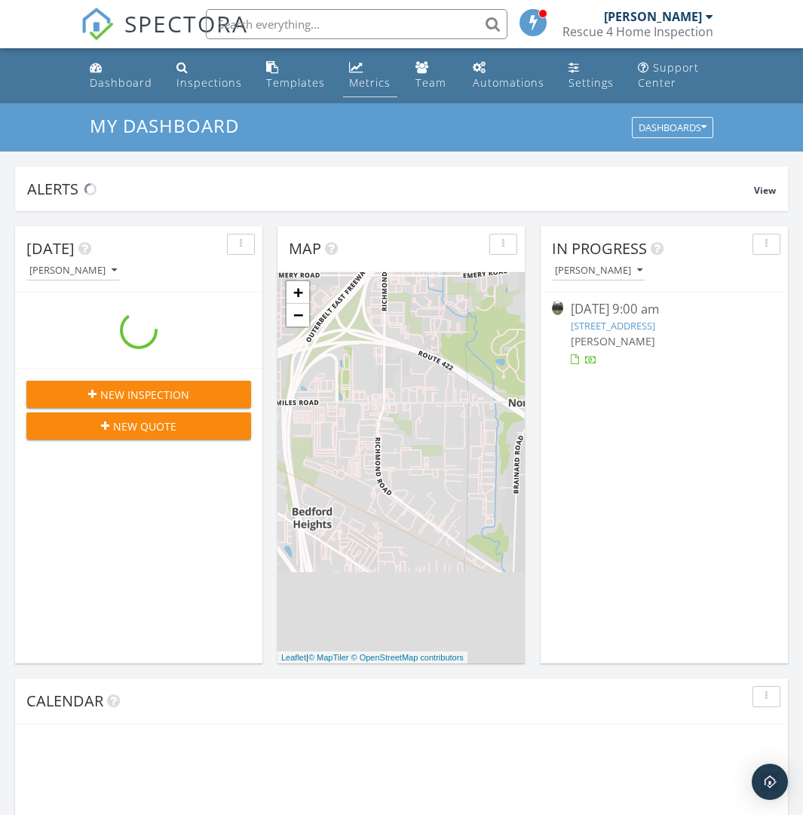
scroll to position [1395, 826]
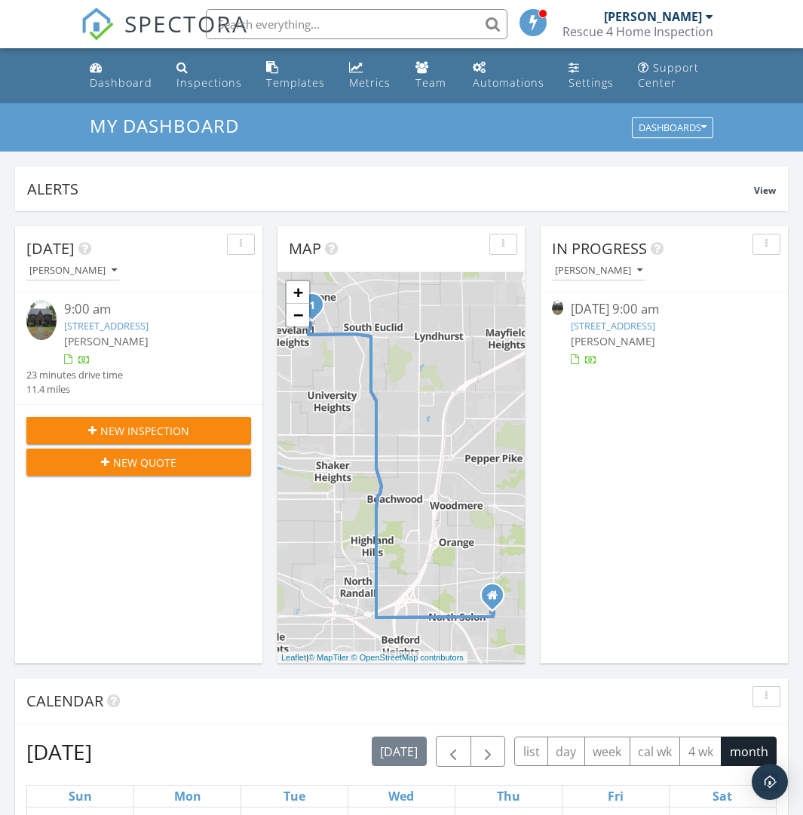
click at [647, 323] on link "[STREET_ADDRESS]" at bounding box center [613, 326] width 84 height 14
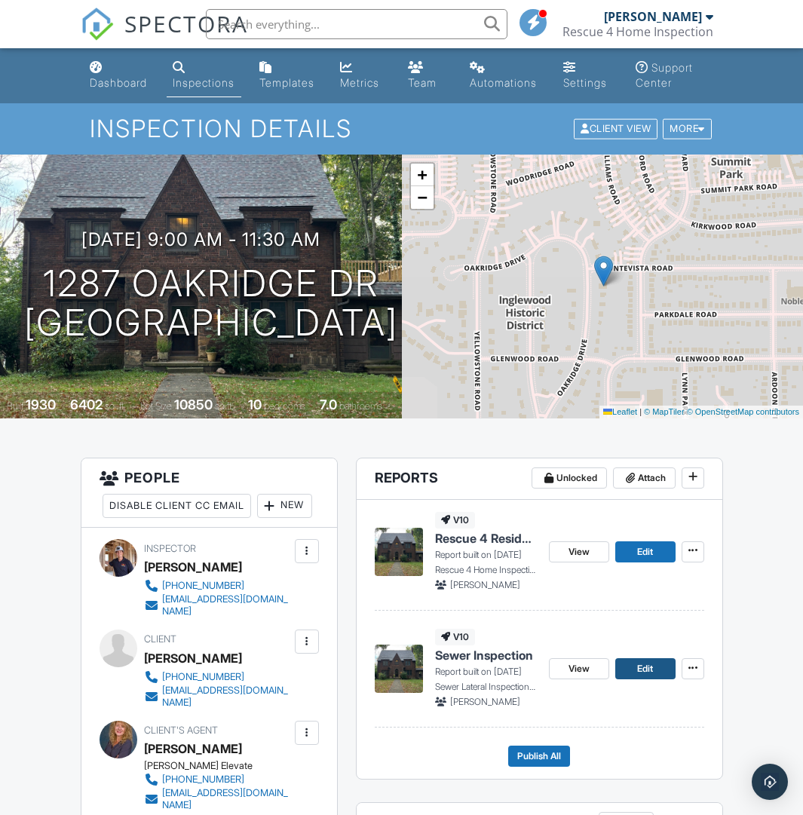
scroll to position [45, 0]
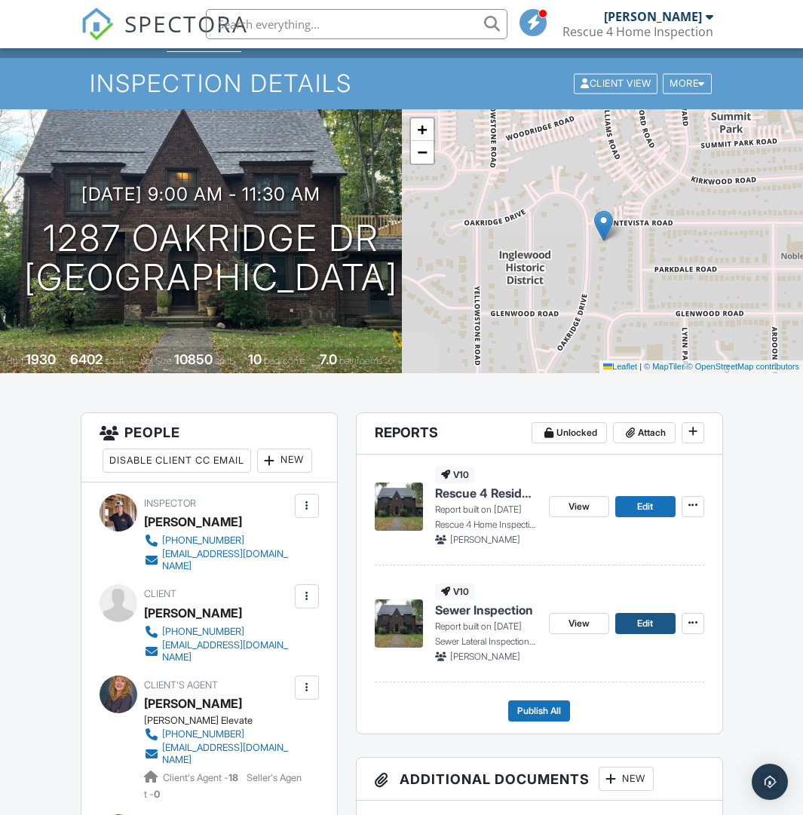
click at [643, 618] on span "Edit" at bounding box center [645, 623] width 16 height 15
